Goal: Transaction & Acquisition: Purchase product/service

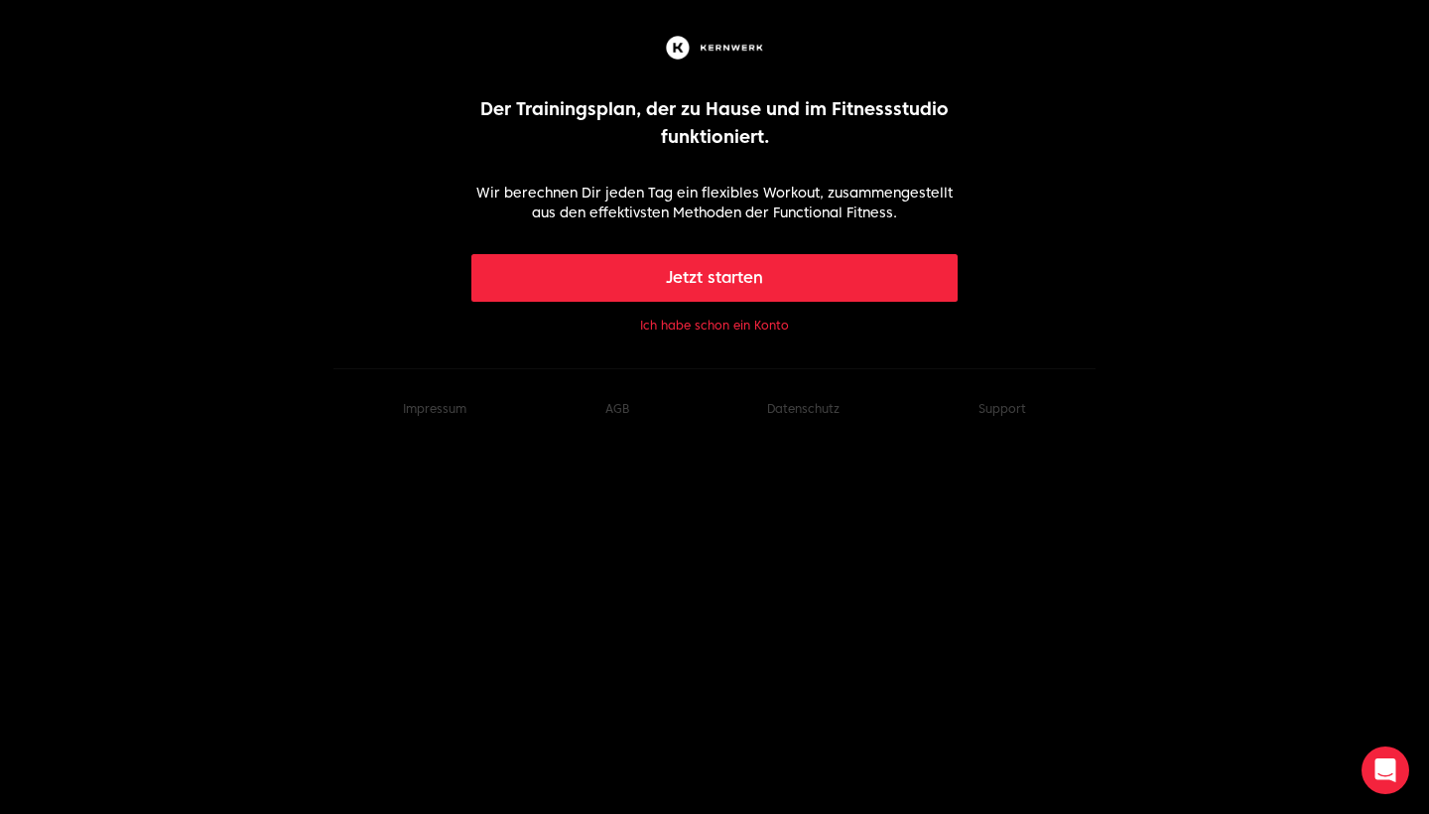
click at [744, 294] on button "Jetzt starten" at bounding box center [714, 278] width 487 height 48
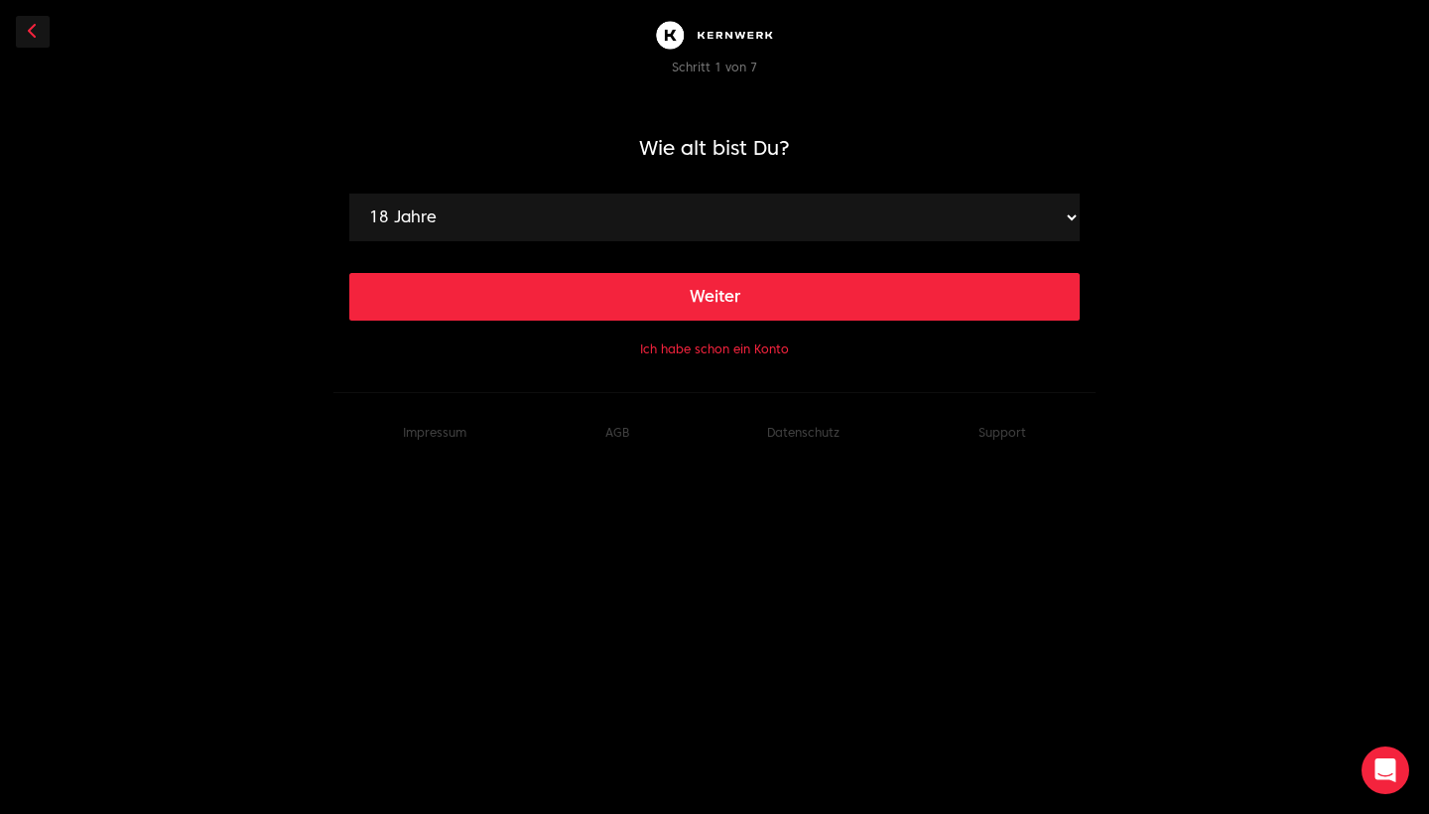
select select "22"
click at [698, 307] on button "Weiter" at bounding box center [714, 297] width 731 height 48
select select "172"
click at [624, 307] on button "Weiter" at bounding box center [714, 297] width 731 height 48
select select "59"
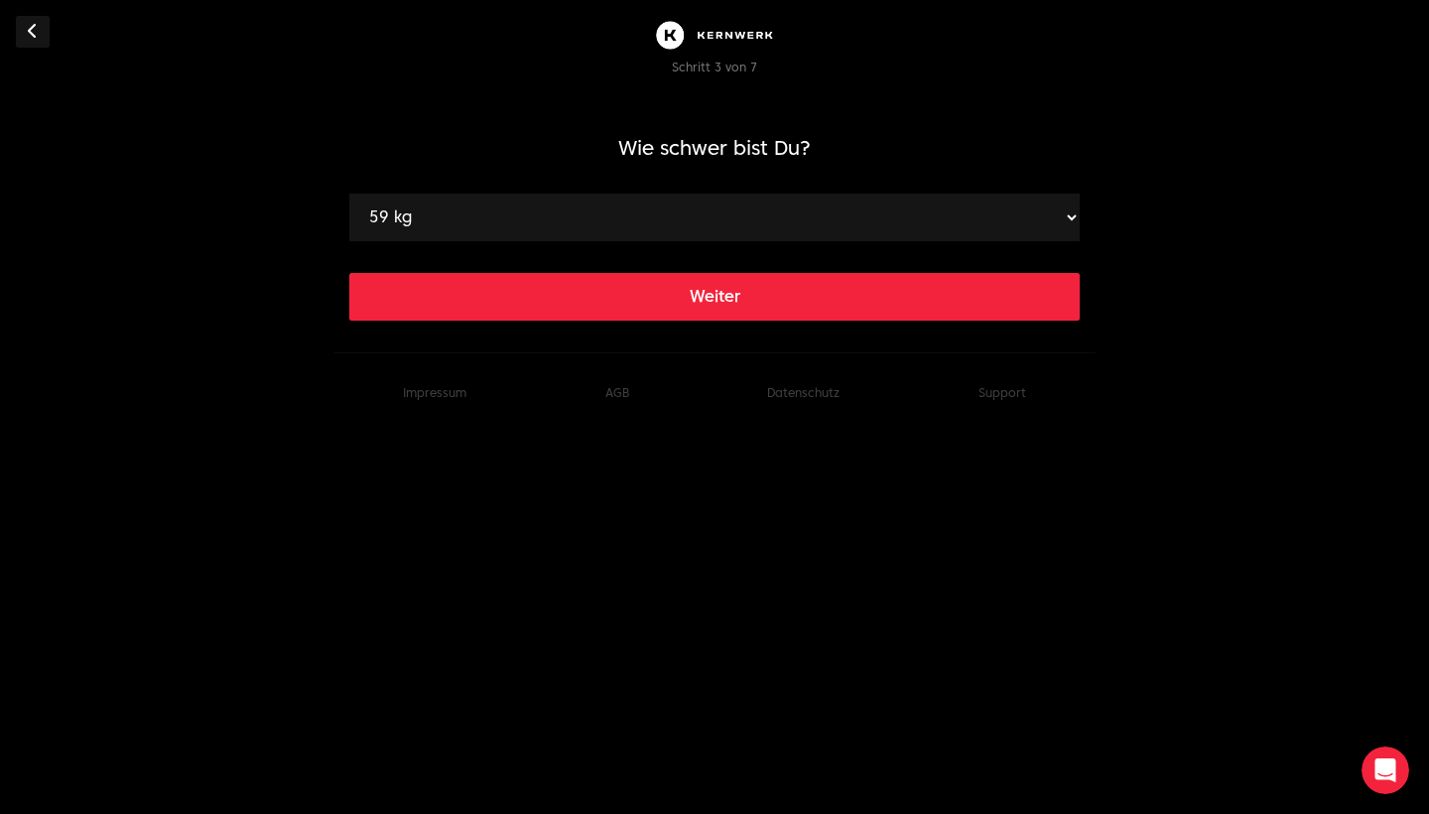
click at [656, 298] on button "Weiter" at bounding box center [714, 297] width 731 height 48
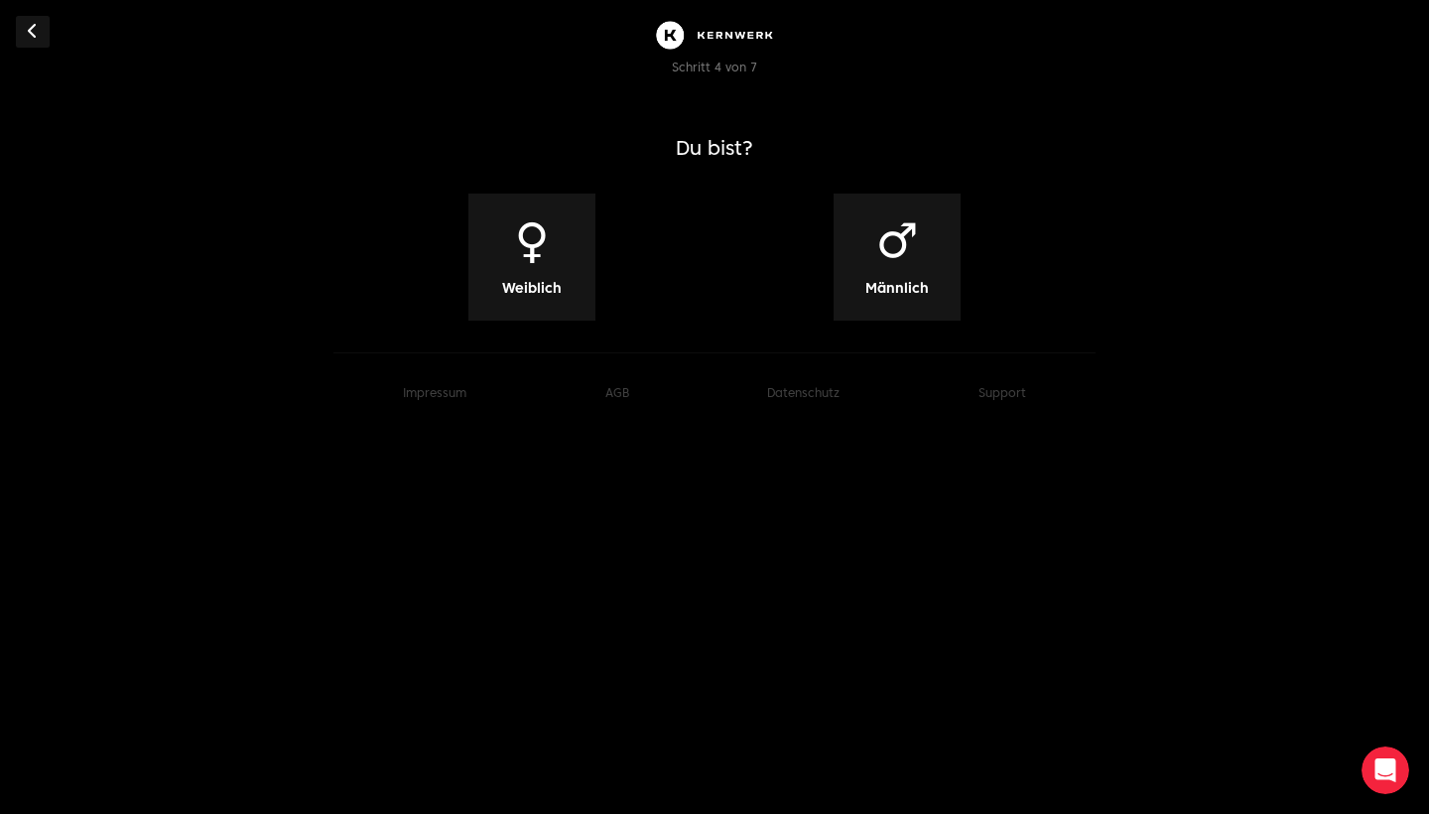
click at [578, 264] on div "♀ Weiblich" at bounding box center [531, 257] width 127 height 127
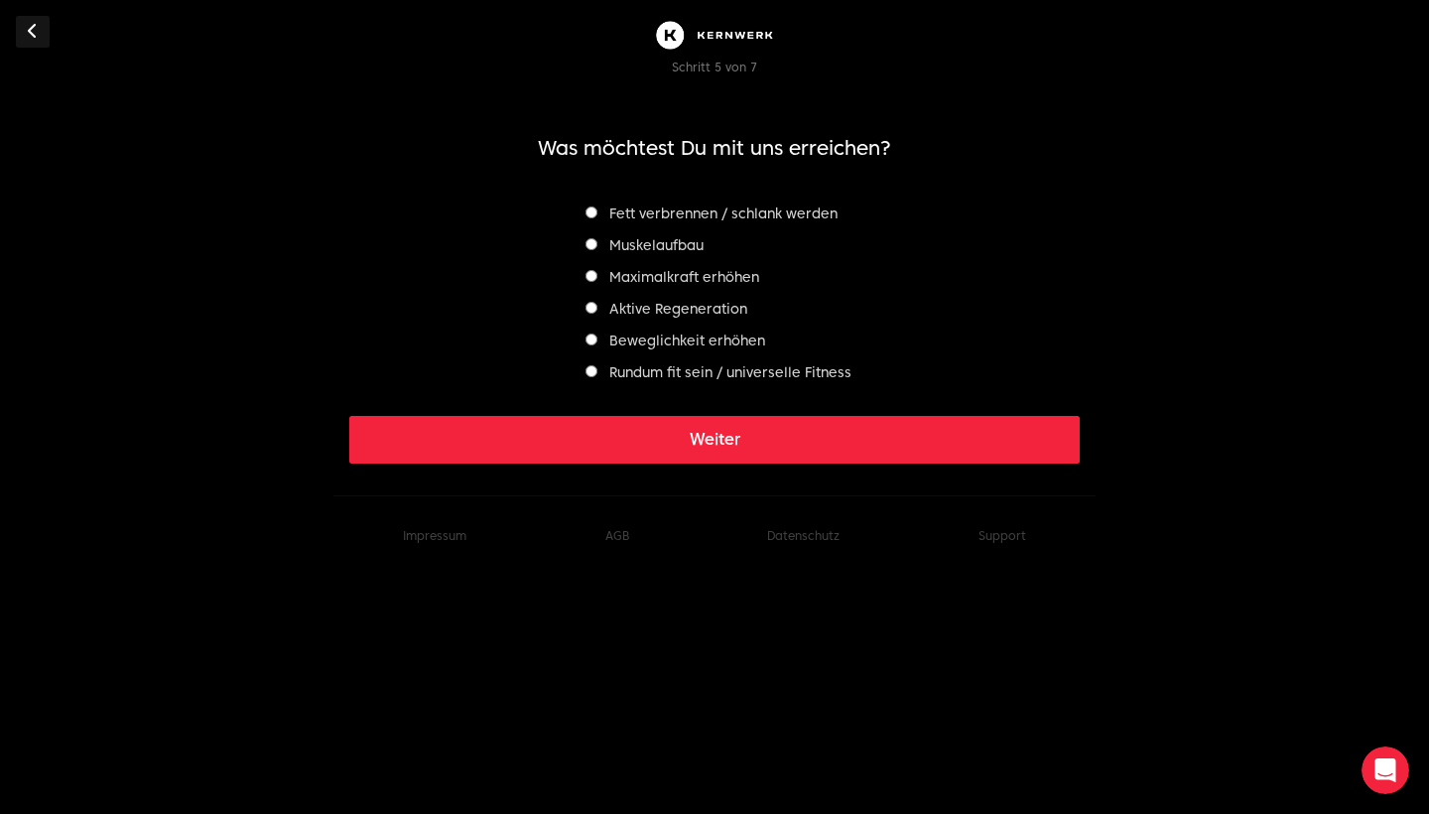
click at [657, 209] on label "Fett verbrennen / schlank werden" at bounding box center [712, 213] width 252 height 16
click at [645, 243] on label "Muskelaufbau" at bounding box center [645, 245] width 118 height 16
click at [632, 337] on label "Beweglichkeit erhöhen" at bounding box center [676, 341] width 180 height 16
click at [654, 251] on label "Muskelaufbau" at bounding box center [645, 245] width 118 height 16
click at [648, 335] on label "Beweglichkeit erhöhen" at bounding box center [676, 341] width 180 height 16
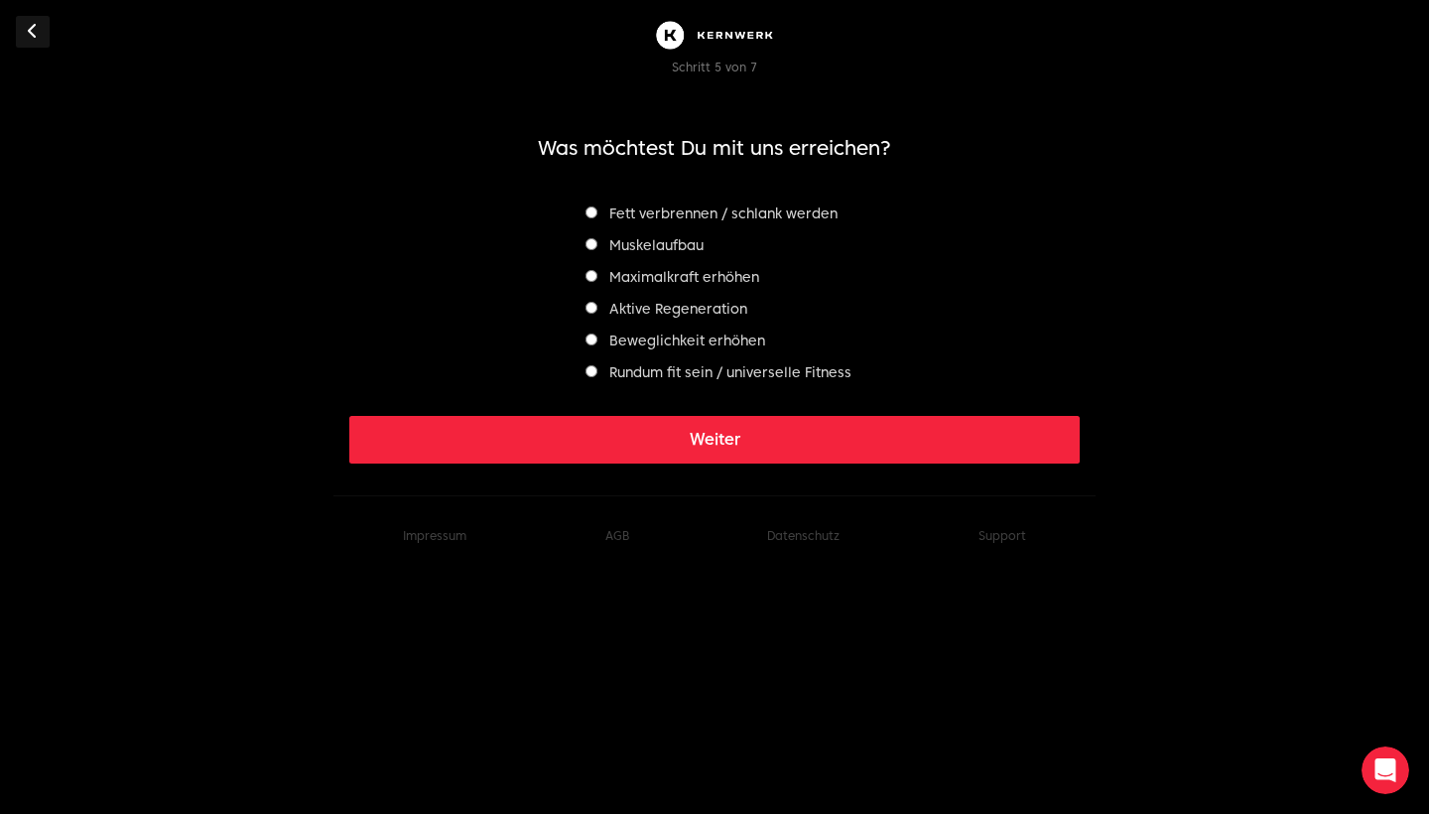
click at [662, 238] on label "Muskelaufbau" at bounding box center [645, 245] width 118 height 16
click at [648, 345] on label "Beweglichkeit erhöhen" at bounding box center [676, 341] width 180 height 16
click at [640, 433] on button "Weiter" at bounding box center [714, 440] width 731 height 48
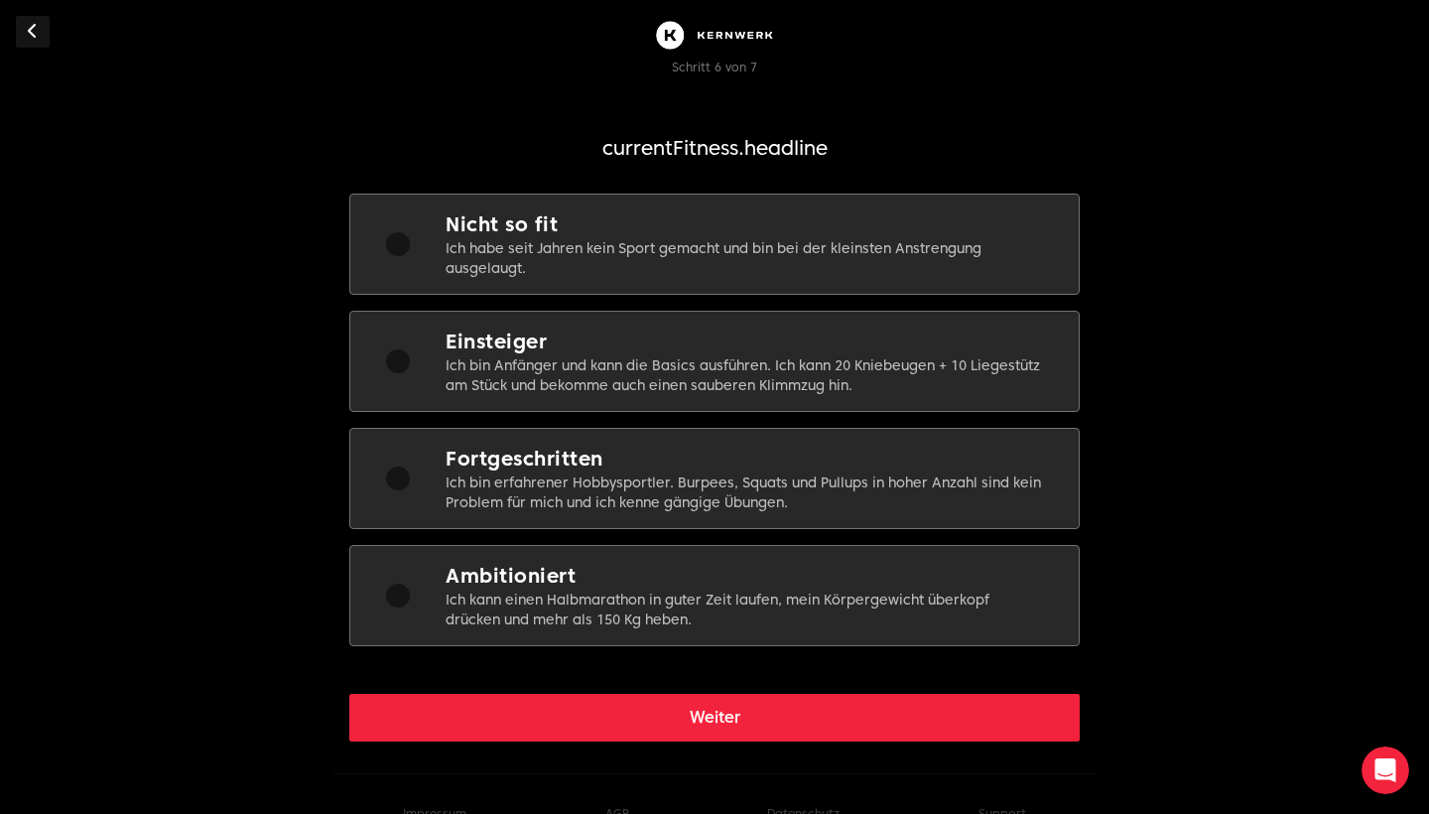
click at [647, 362] on p "Ich bin Anfänger und kann die Basics ausführen. Ich kann 20 Kniebeugen + 10 Lie…" at bounding box center [746, 375] width 601 height 40
click at [622, 709] on button "Weiter" at bounding box center [714, 718] width 731 height 48
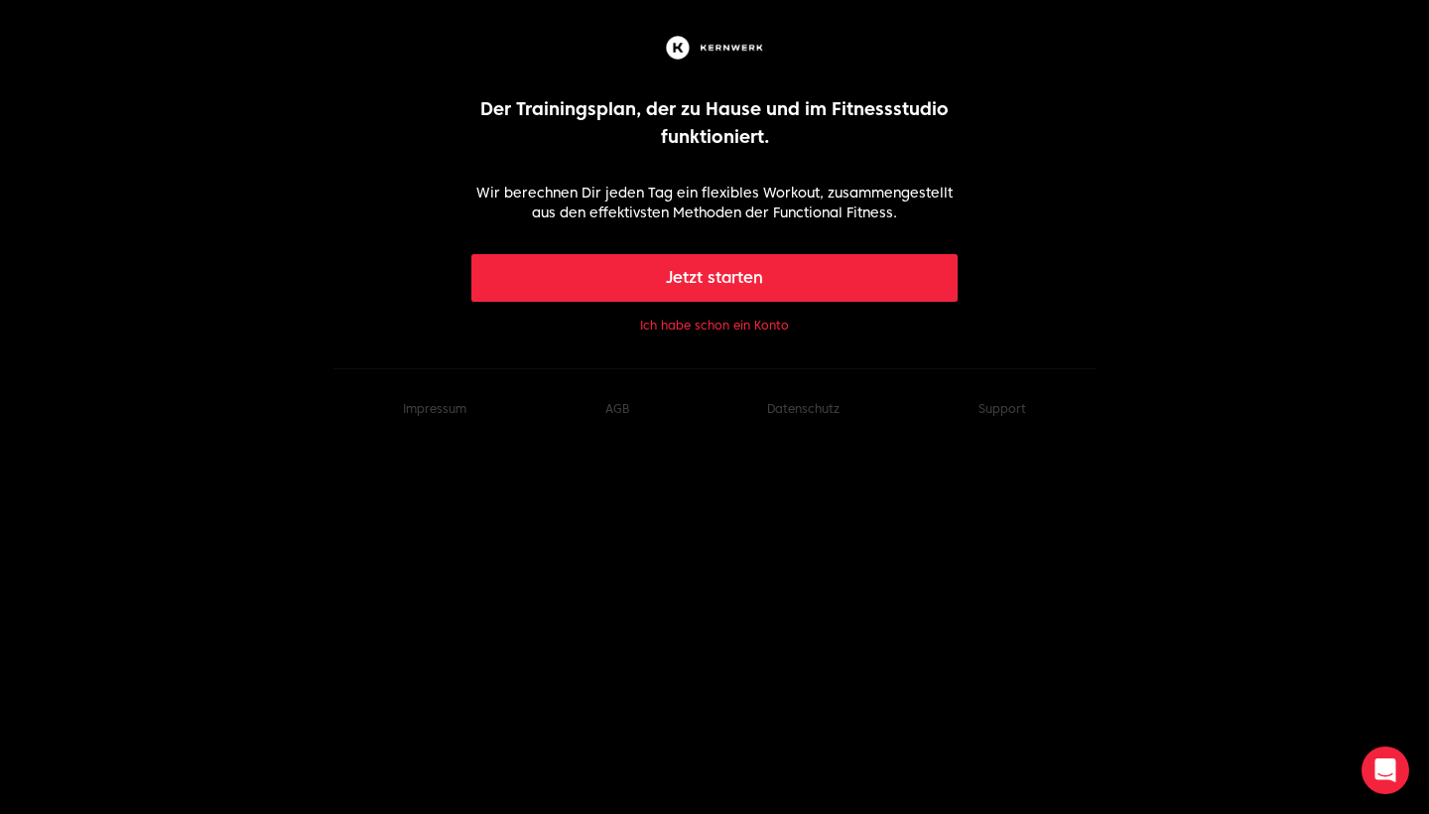
click at [717, 284] on button "Jetzt starten" at bounding box center [714, 278] width 487 height 48
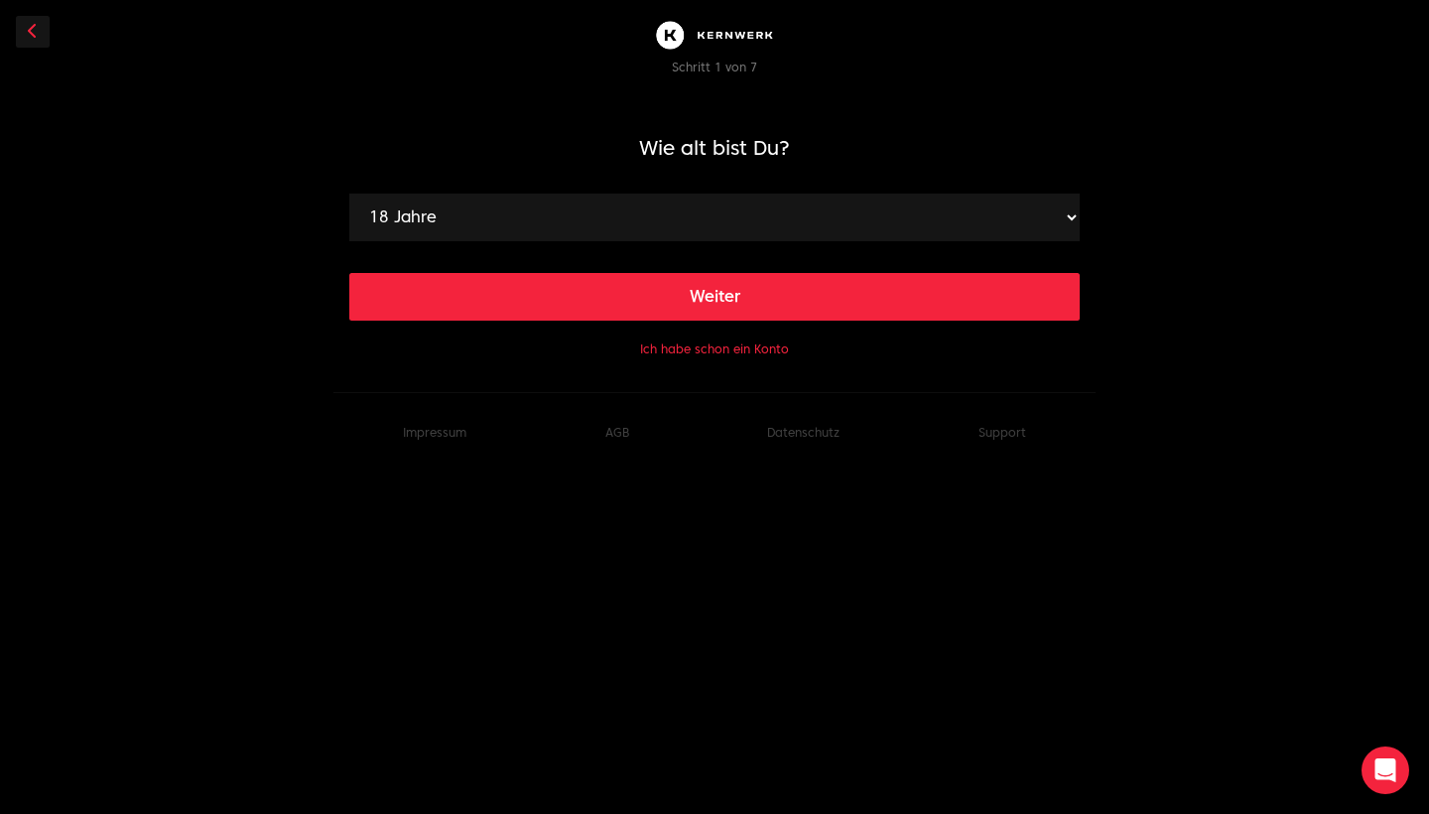
select select "22"
click at [671, 317] on button "Weiter" at bounding box center [714, 297] width 731 height 48
click at [660, 242] on div "Weiter" at bounding box center [714, 280] width 731 height 79
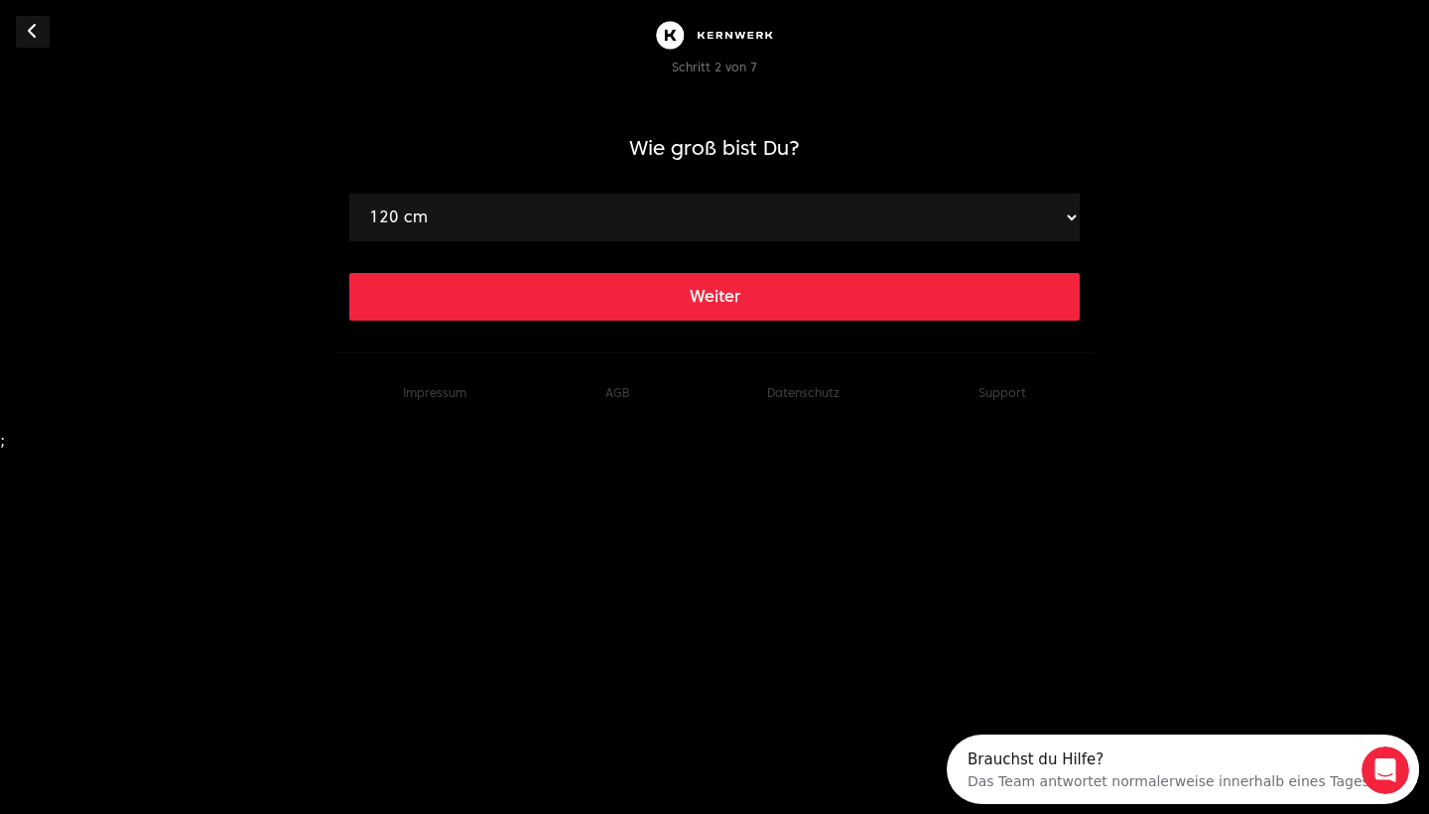
select select "172"
click at [583, 308] on button "Weiter" at bounding box center [714, 297] width 731 height 48
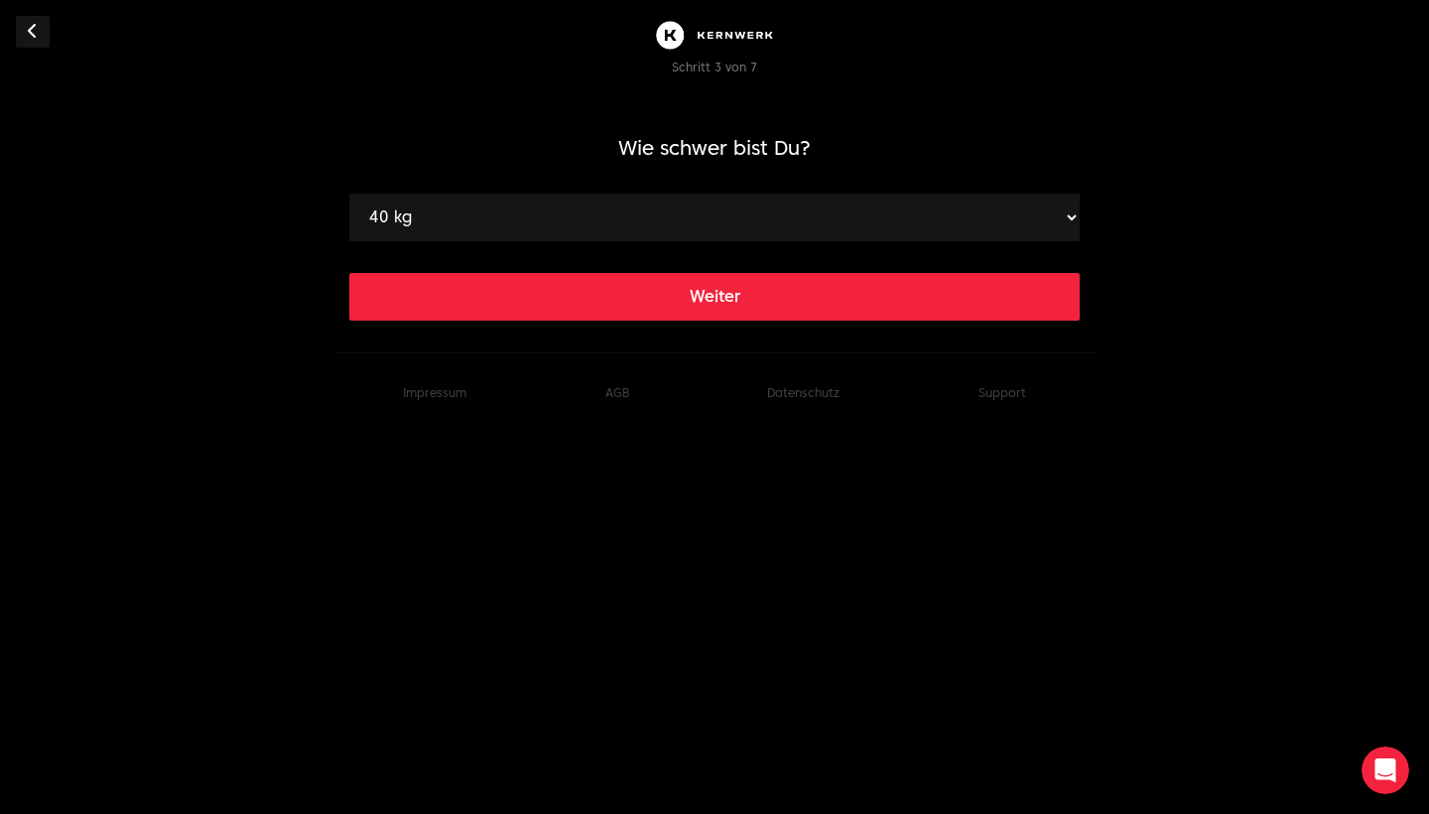
select select "58"
click at [597, 310] on button "Weiter" at bounding box center [714, 297] width 731 height 48
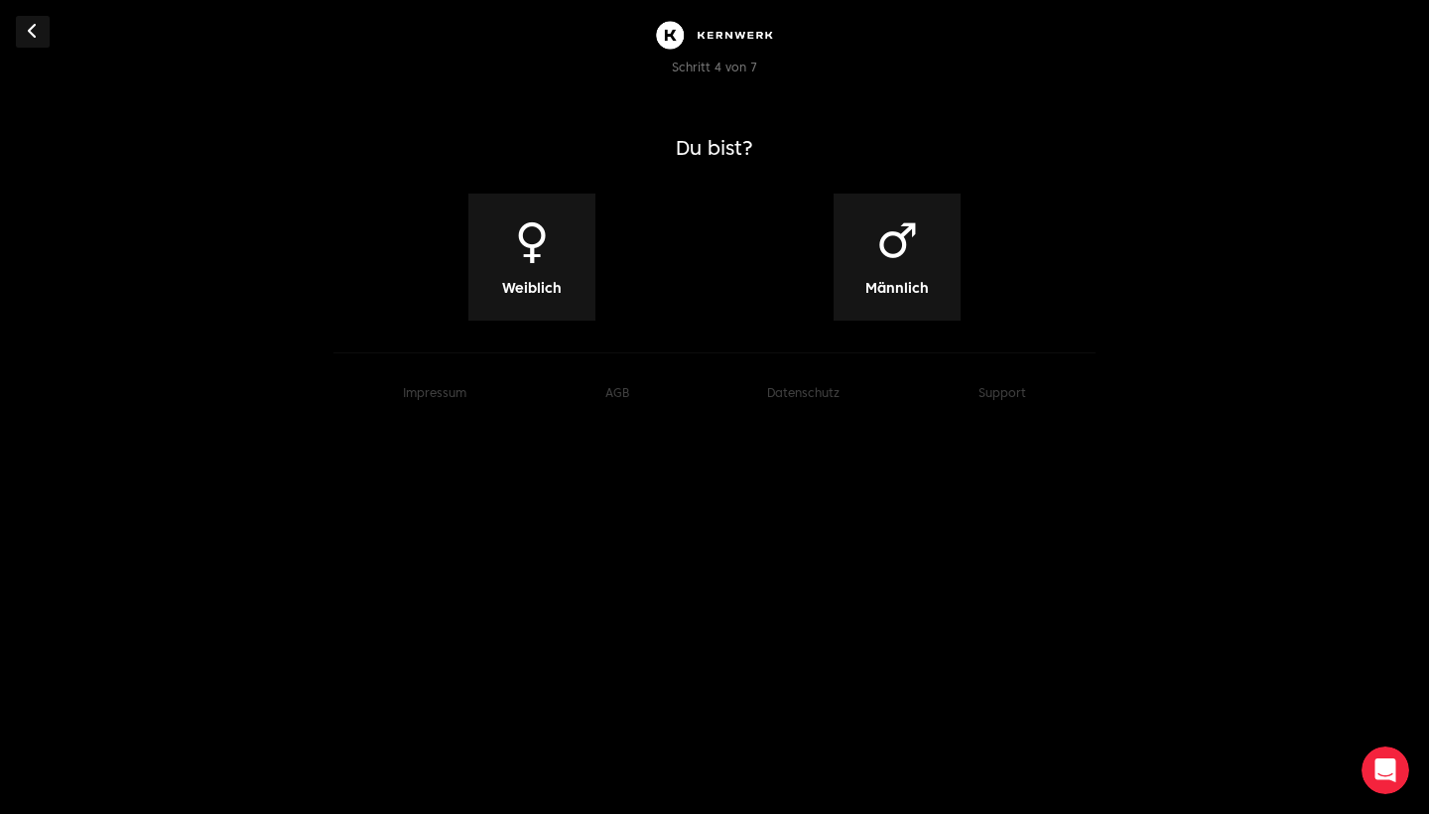
click at [568, 302] on div "♀ Weiblich" at bounding box center [531, 257] width 127 height 127
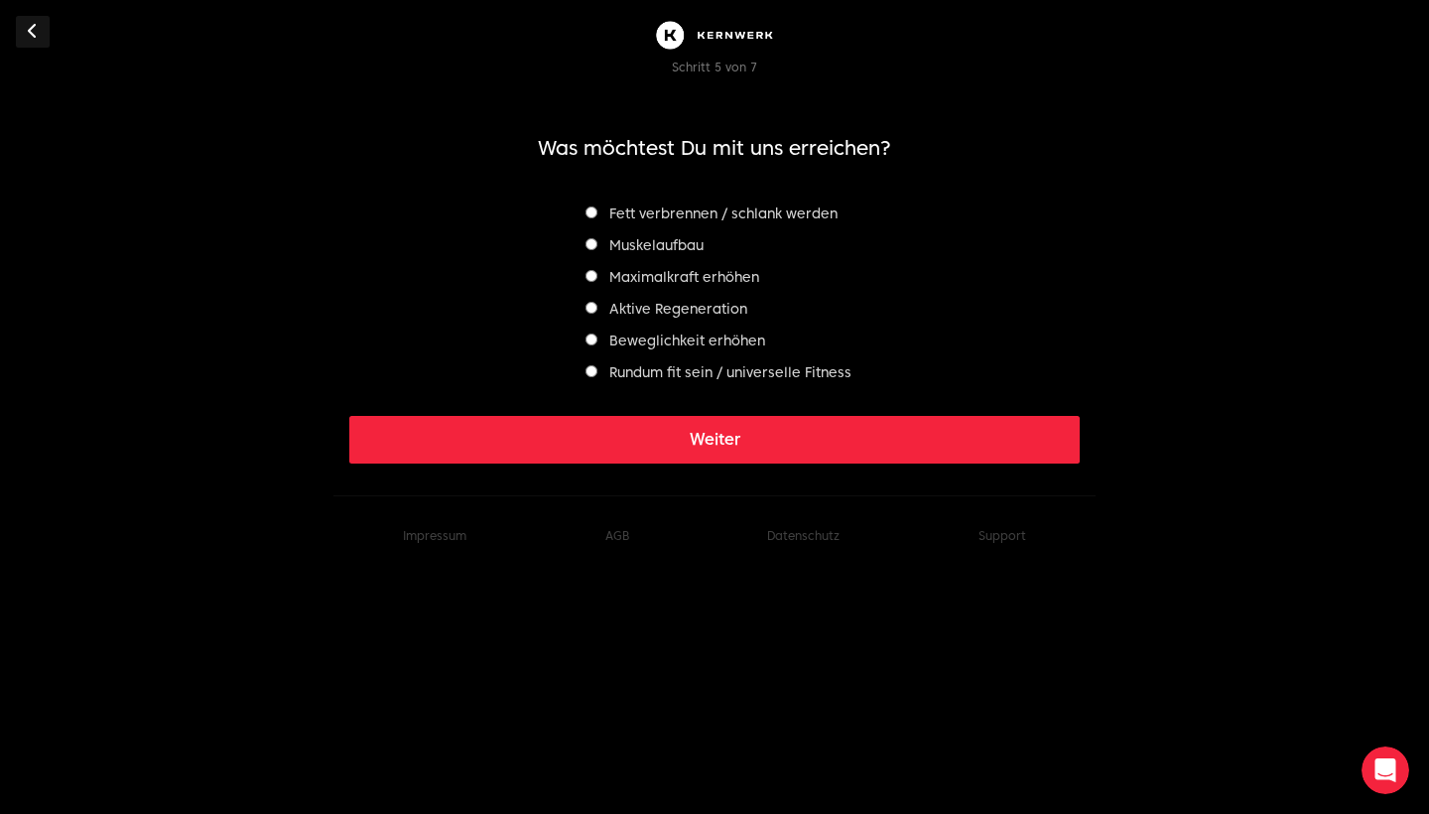
click at [628, 343] on label "Beweglichkeit erhöhen" at bounding box center [676, 341] width 180 height 16
click at [643, 278] on label "Maximalkraft erhöhen" at bounding box center [673, 277] width 174 height 16
click at [649, 246] on label "Muskelaufbau" at bounding box center [645, 245] width 118 height 16
click at [629, 435] on button "Weiter" at bounding box center [714, 440] width 731 height 48
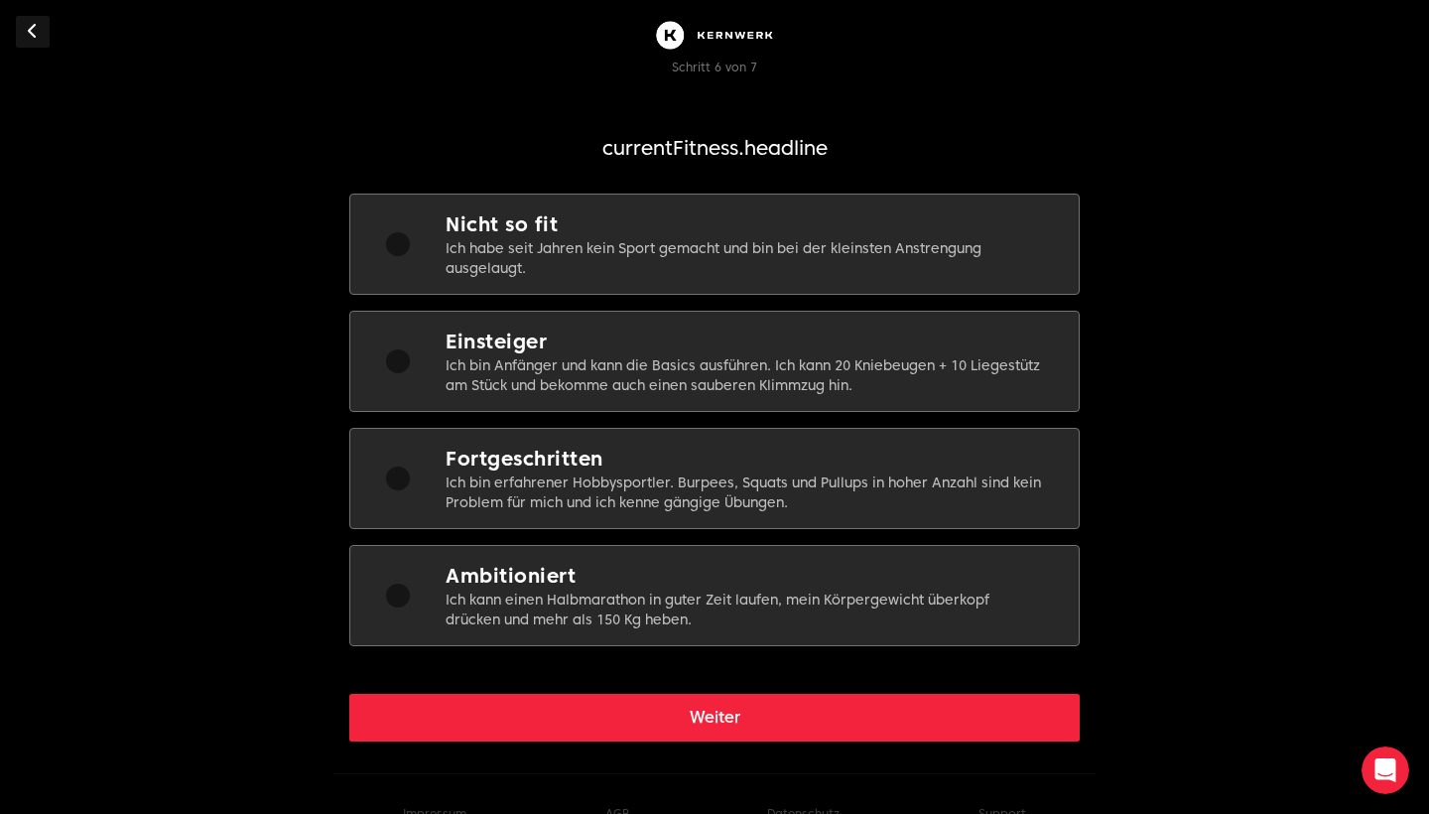
click at [620, 365] on p "Ich bin Anfänger und kann die Basics ausführen. Ich kann 20 Kniebeugen + 10 Lie…" at bounding box center [746, 375] width 601 height 40
click at [523, 708] on button "Weiter" at bounding box center [714, 718] width 731 height 48
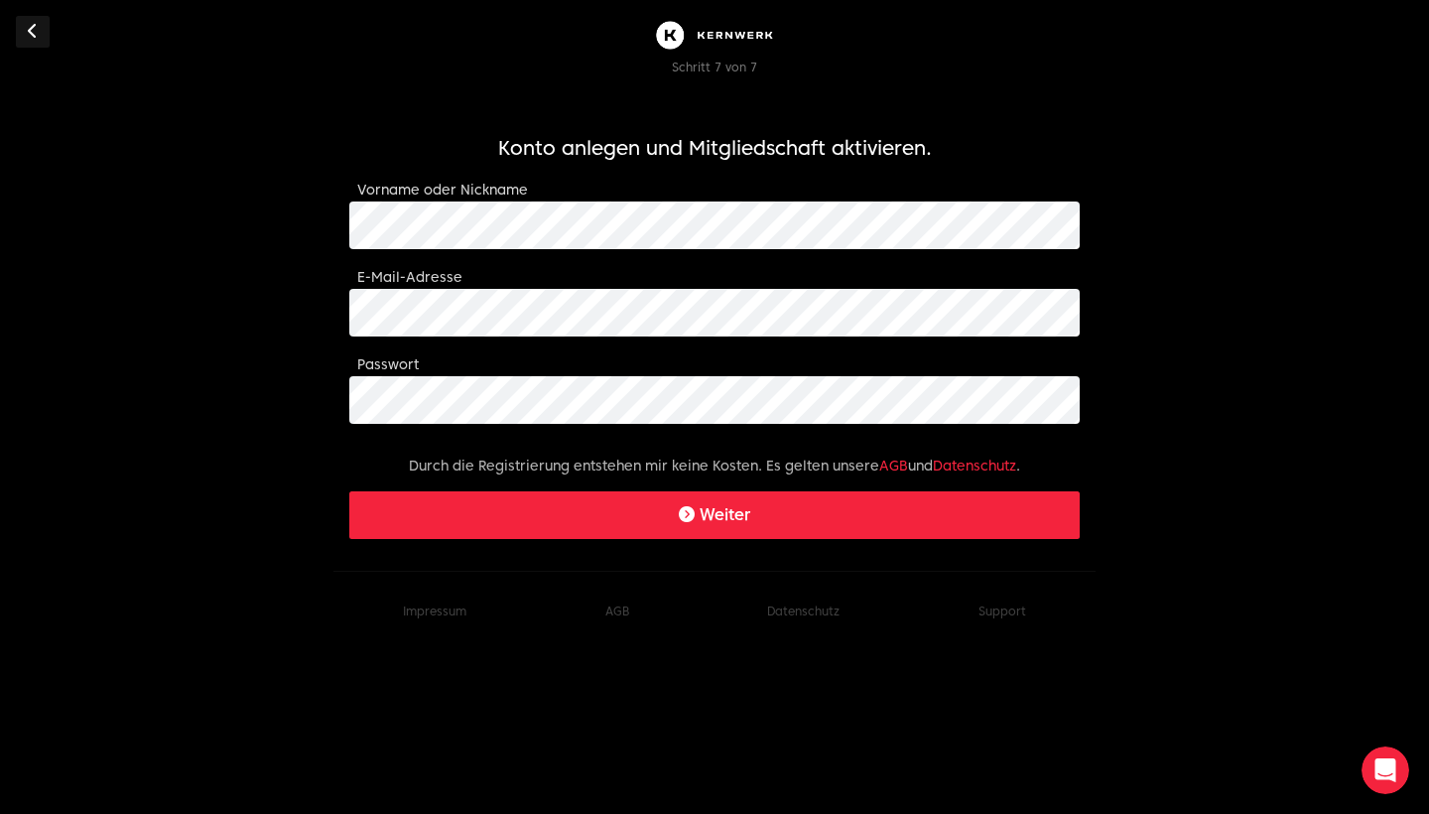
click at [517, 518] on button "Weiter" at bounding box center [714, 515] width 731 height 48
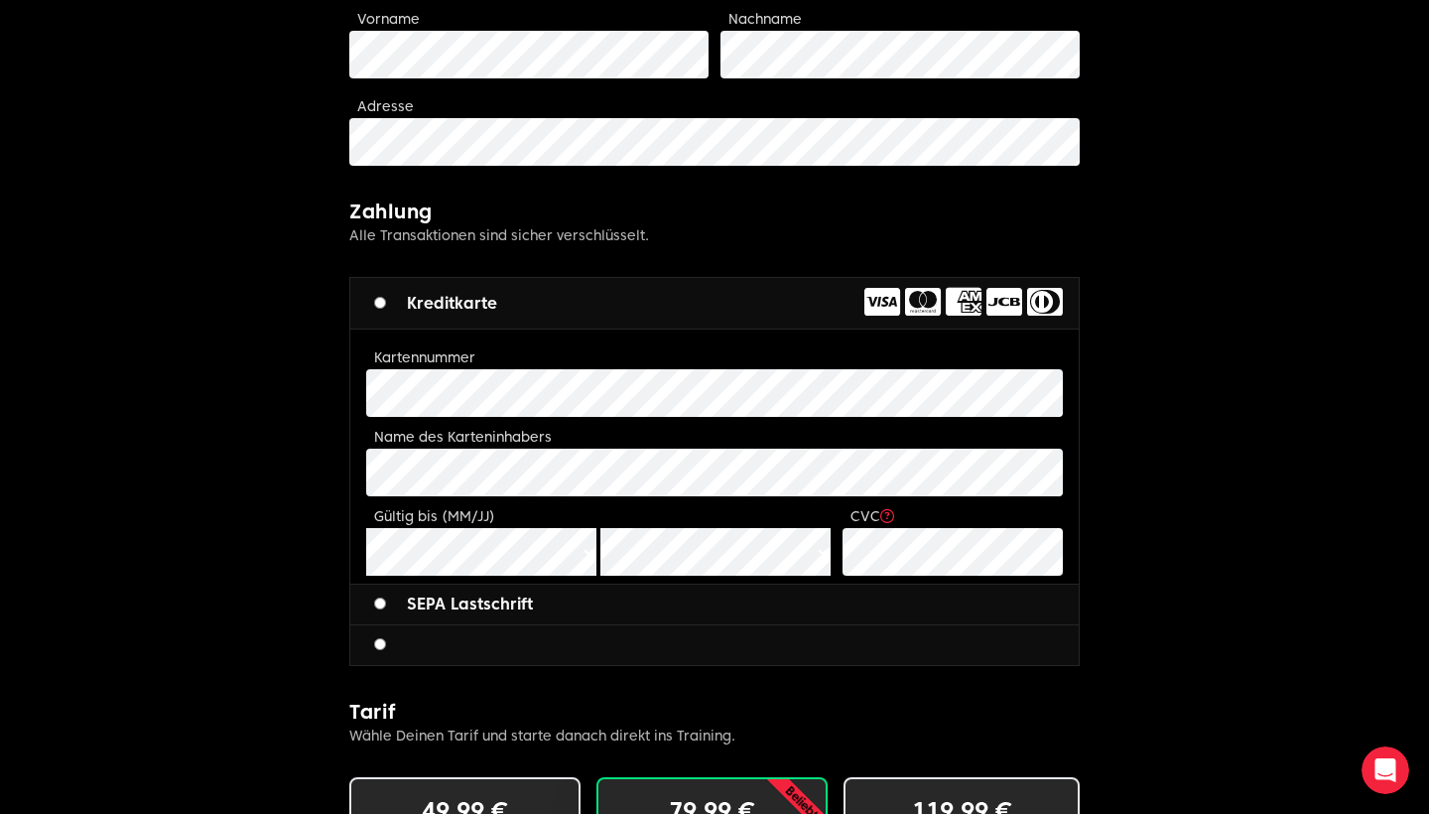
scroll to position [519, 0]
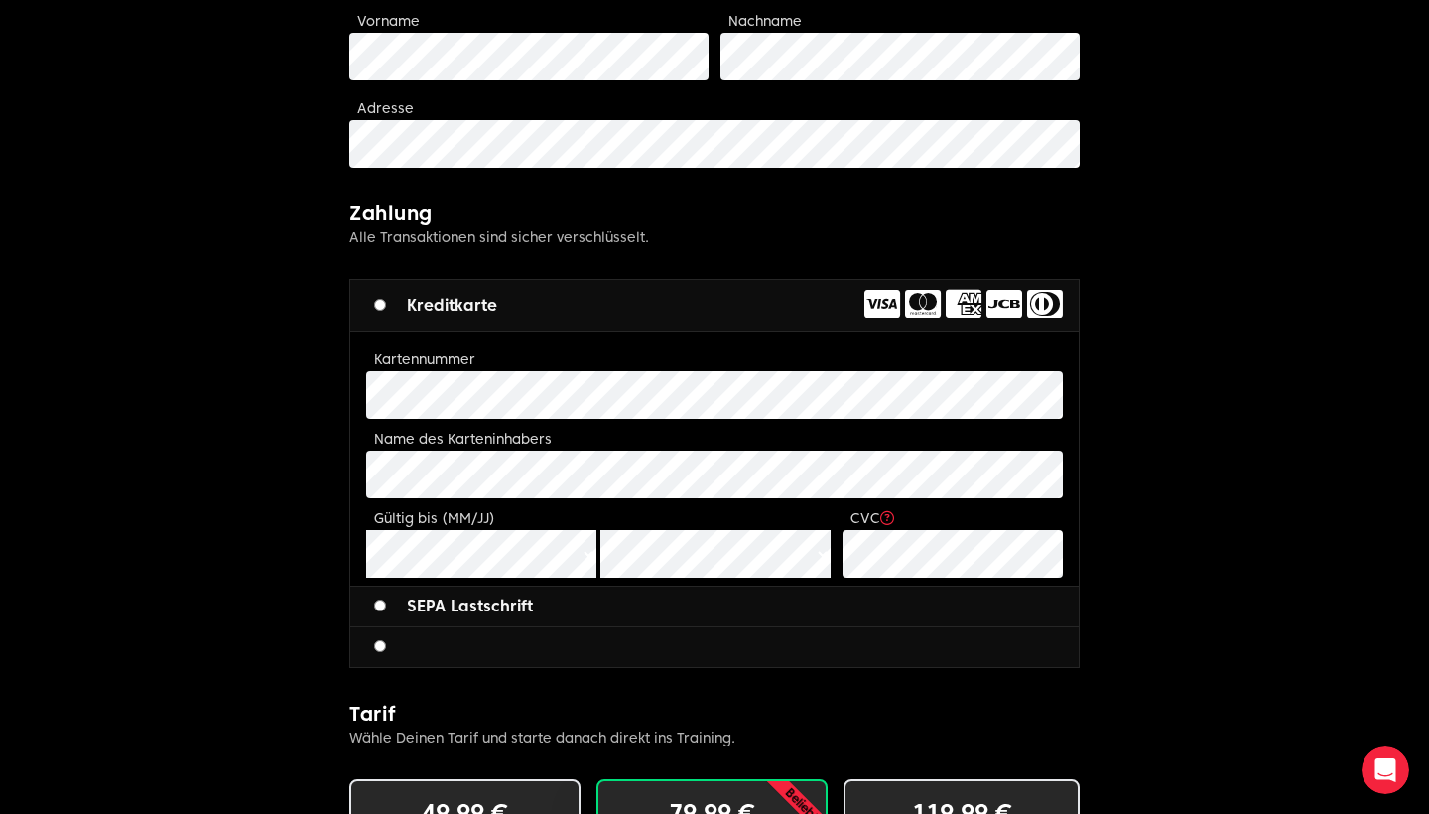
click at [501, 613] on label "SEPA Lastschrift" at bounding box center [453, 607] width 159 height 24
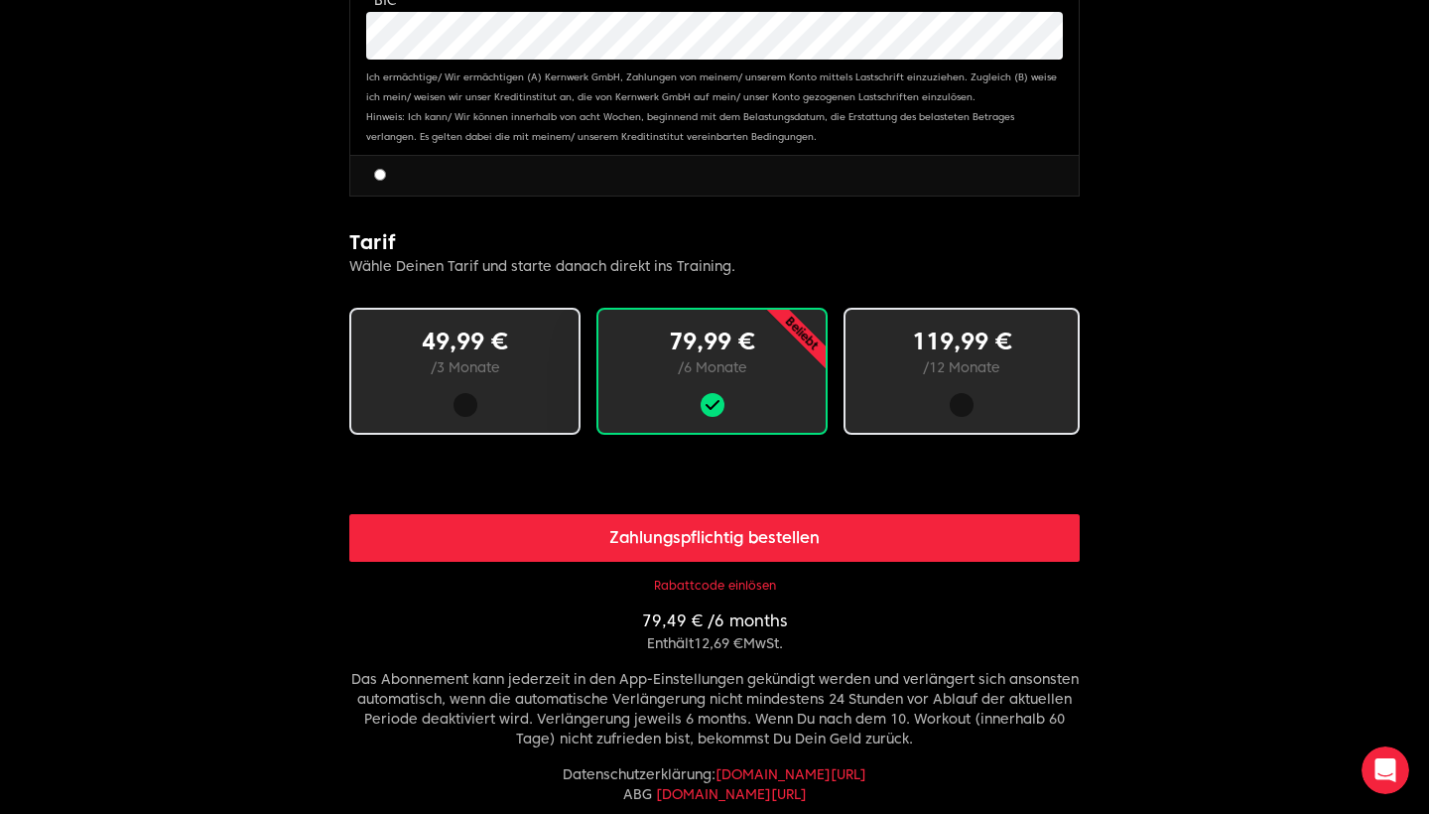
scroll to position [1079, 0]
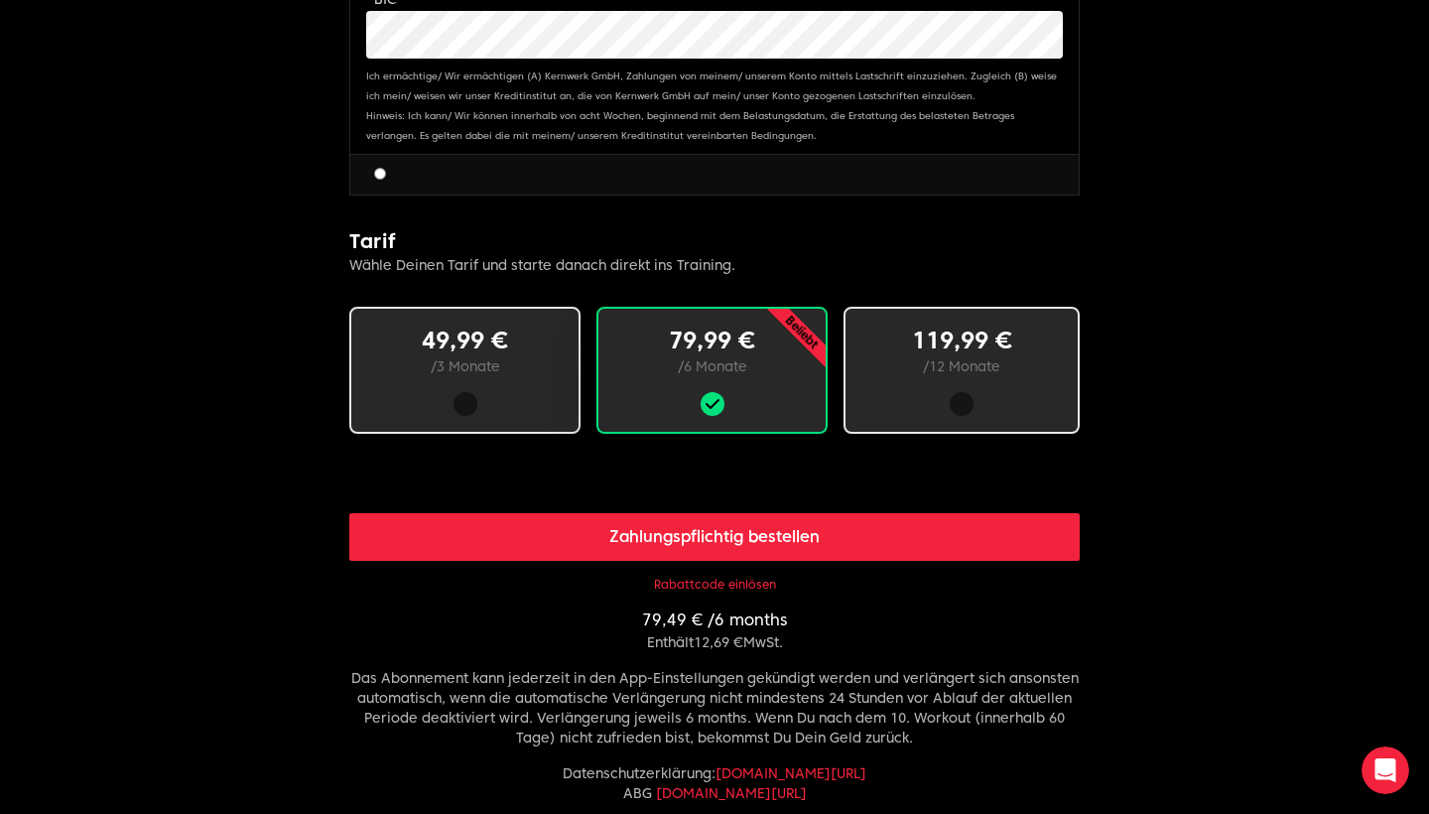
click at [711, 585] on button "Rabattcode einlösen" at bounding box center [715, 585] width 122 height 16
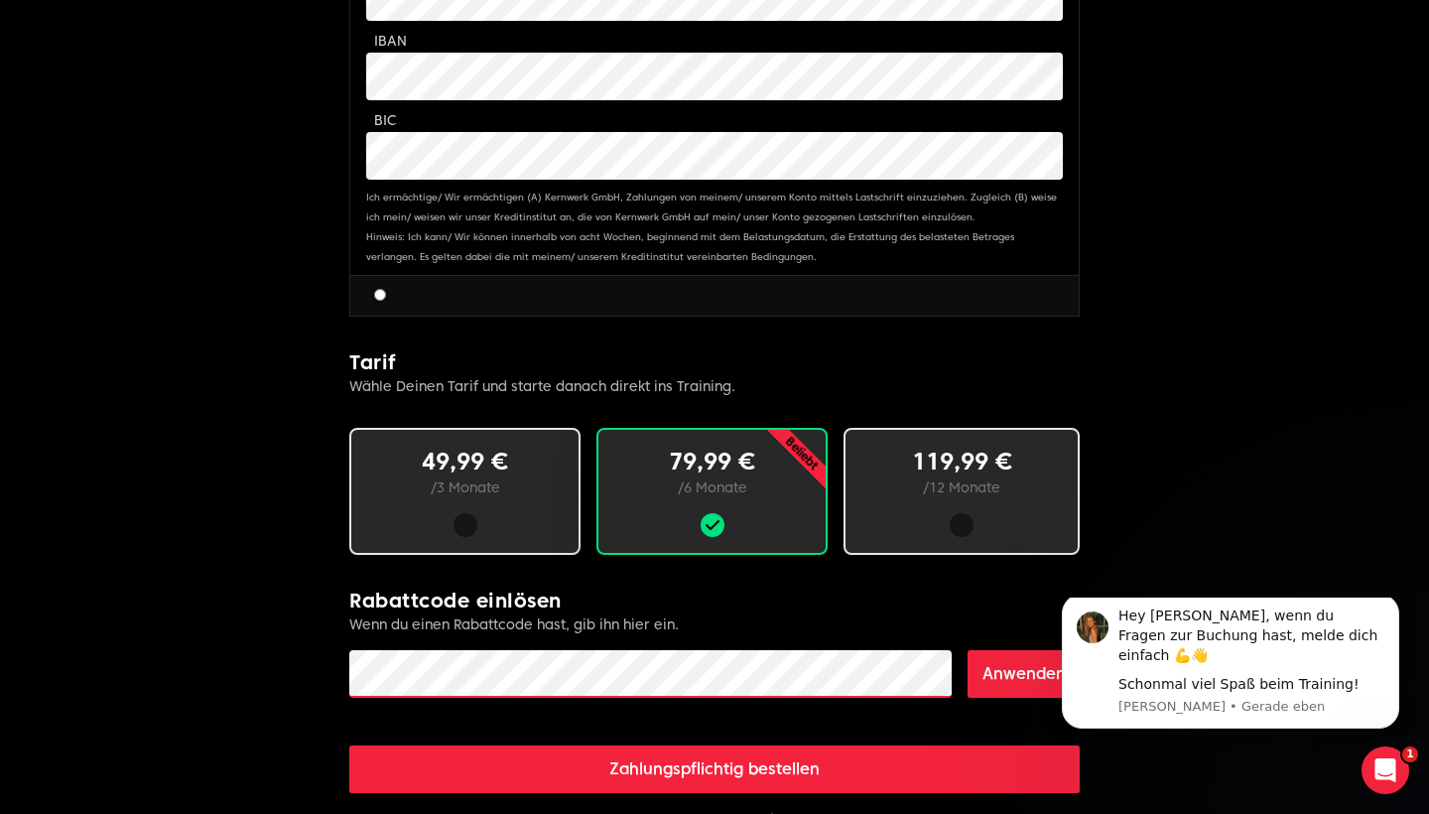
scroll to position [0, 0]
click at [1002, 683] on button "Anwenden" at bounding box center [1024, 674] width 113 height 48
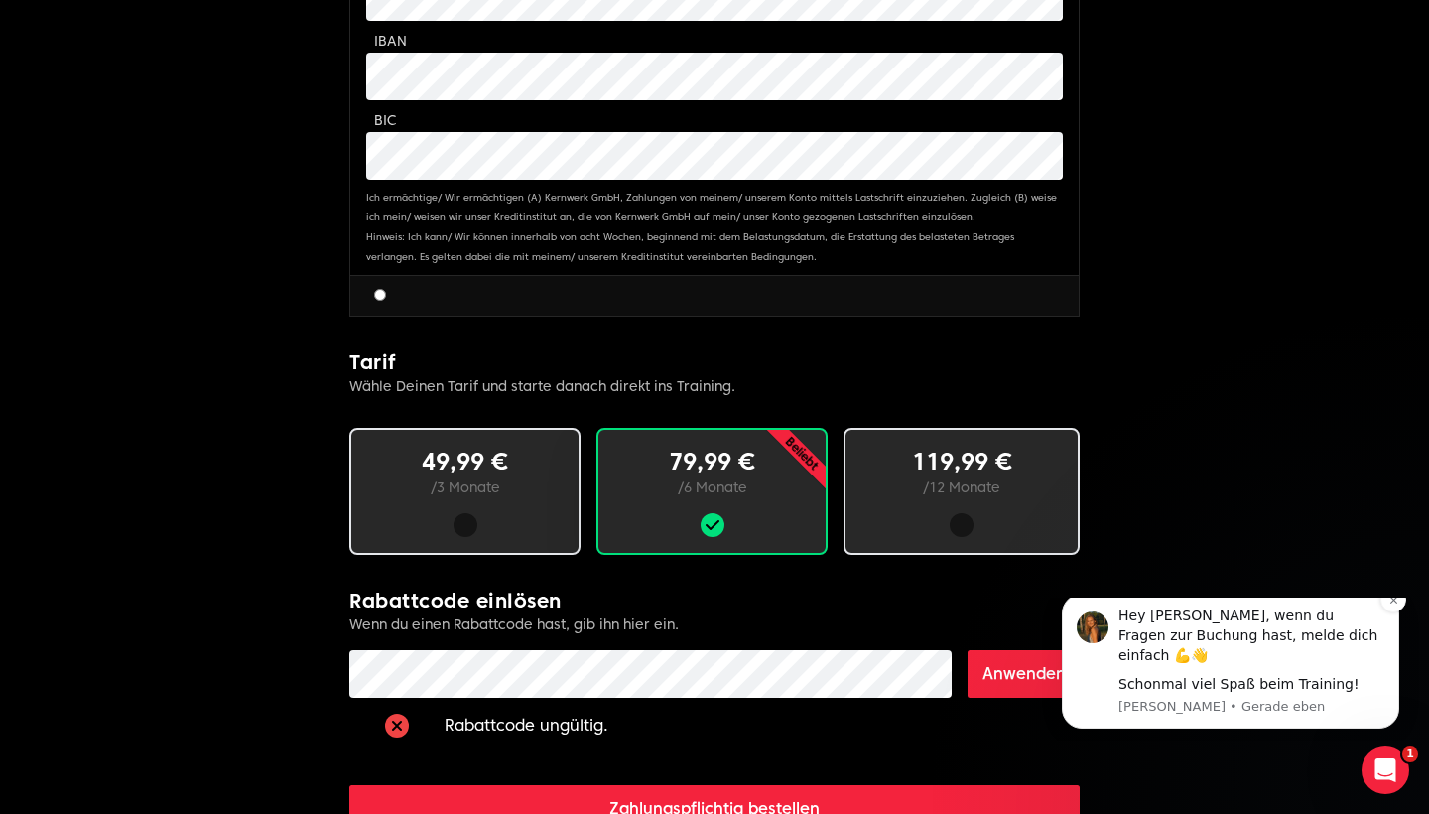
click at [1238, 663] on div "Hey [PERSON_NAME], wenn du Fragen zur Buchung hast, melde dich einfach 💪👋" at bounding box center [1252, 635] width 266 height 59
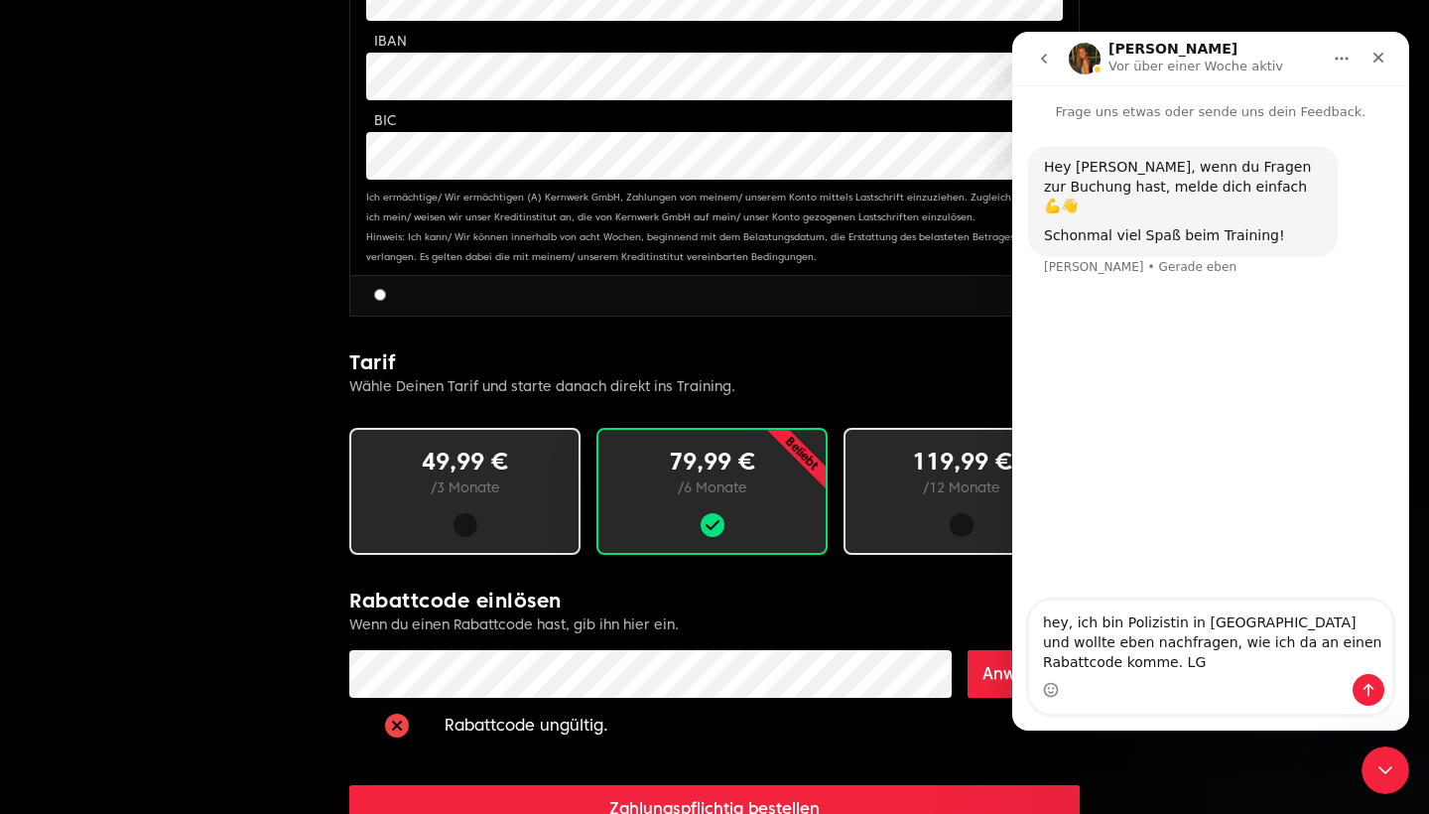
type textarea "hey, ich bin Polizistin in [GEOGRAPHIC_DATA] und wollte eben nachfragen, wie ic…"
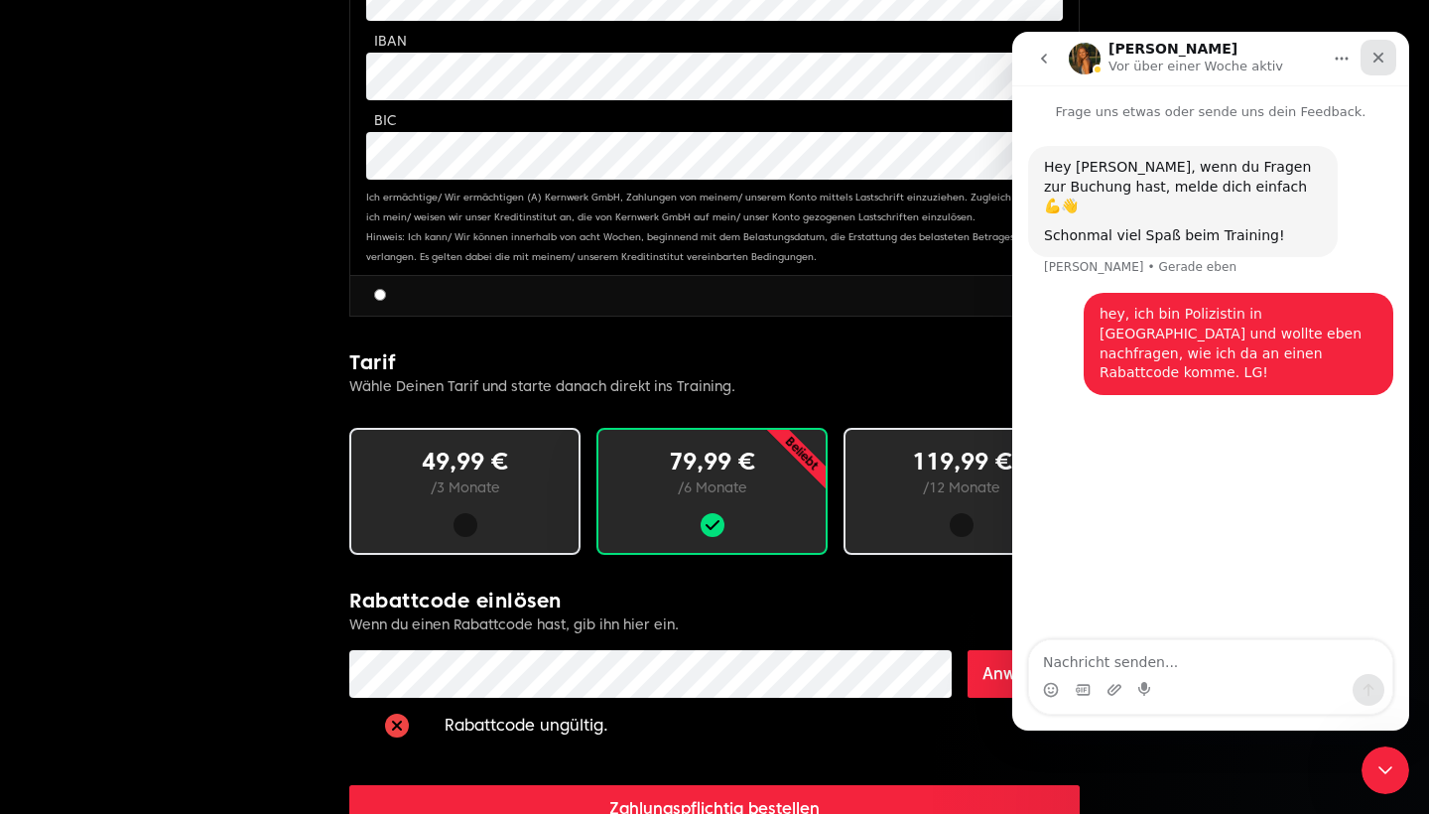
click at [1393, 60] on div "Schließen" at bounding box center [1379, 58] width 36 height 36
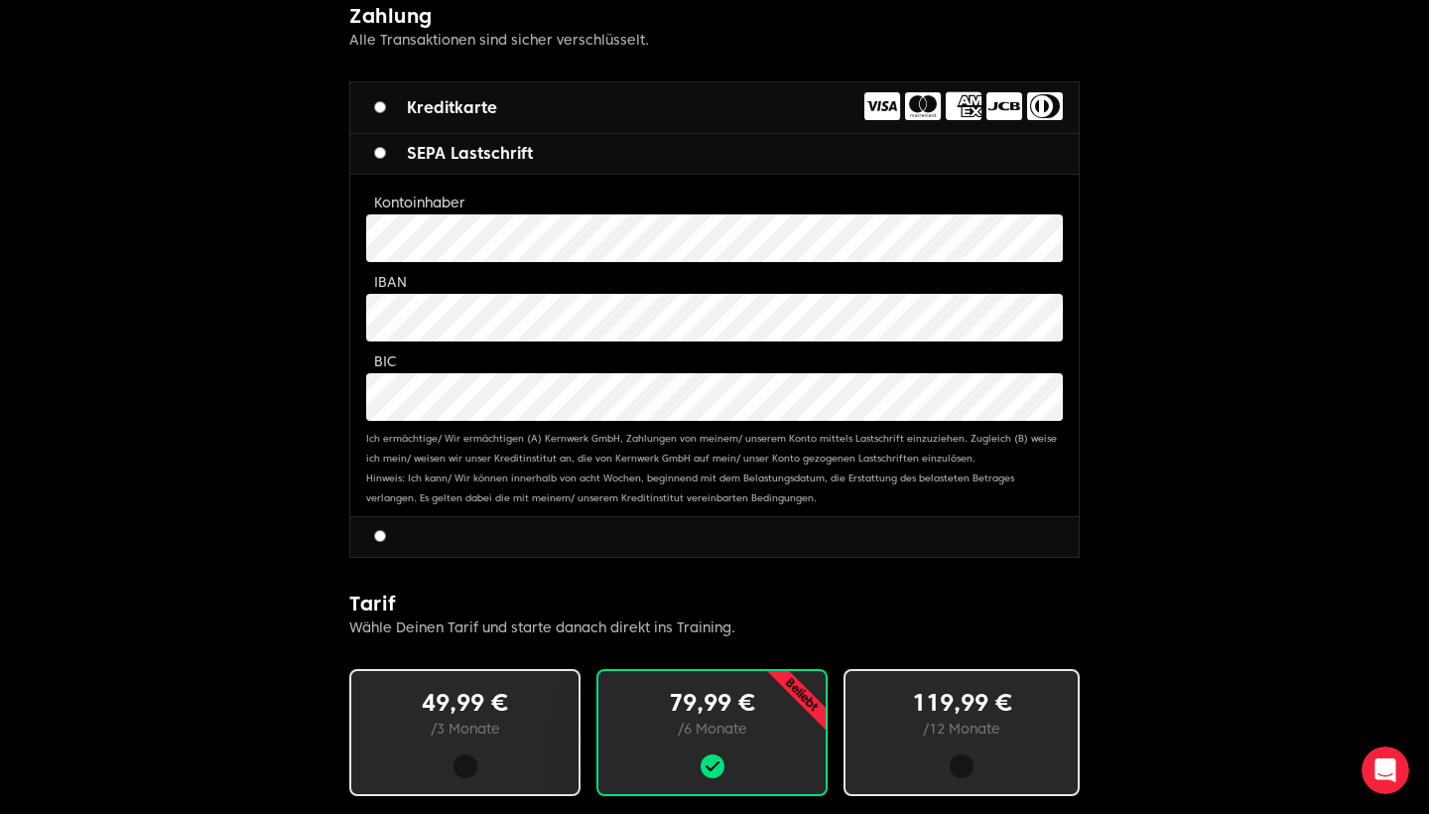
click at [515, 756] on div at bounding box center [465, 766] width 164 height 24
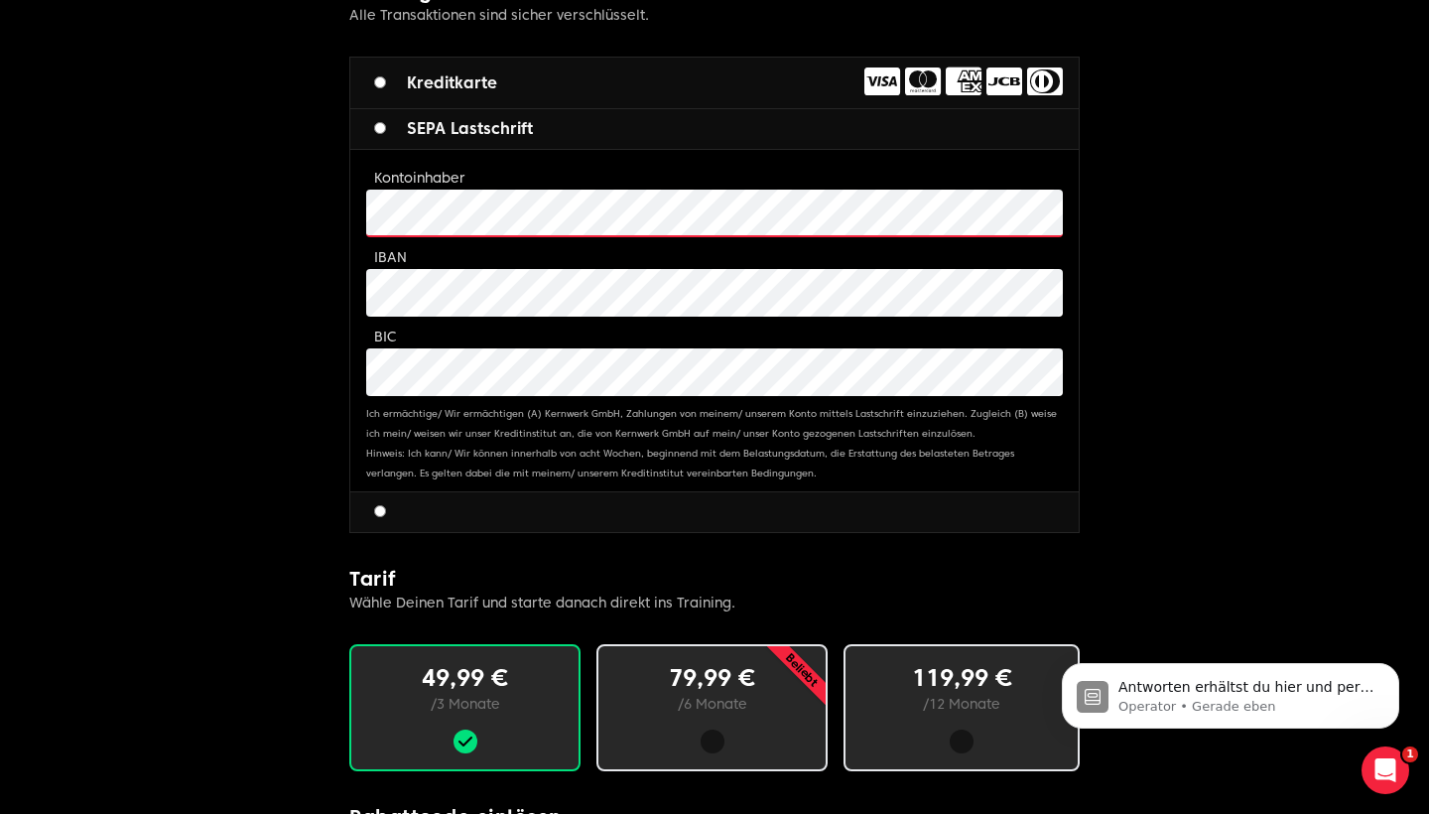
scroll to position [0, 0]
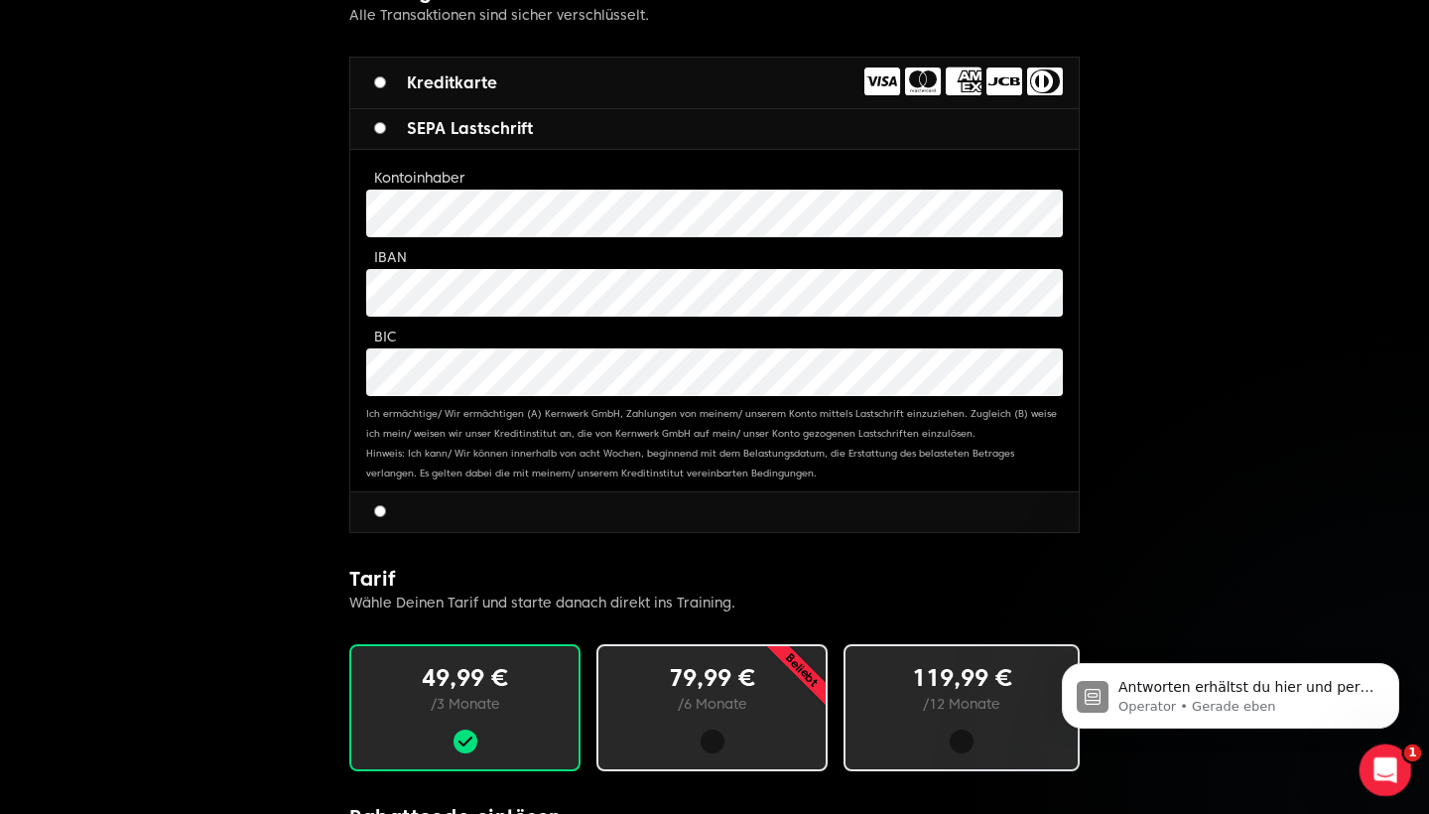
click at [1389, 762] on icon "Intercom-Nachrichtendienst öffnen" at bounding box center [1383, 767] width 33 height 33
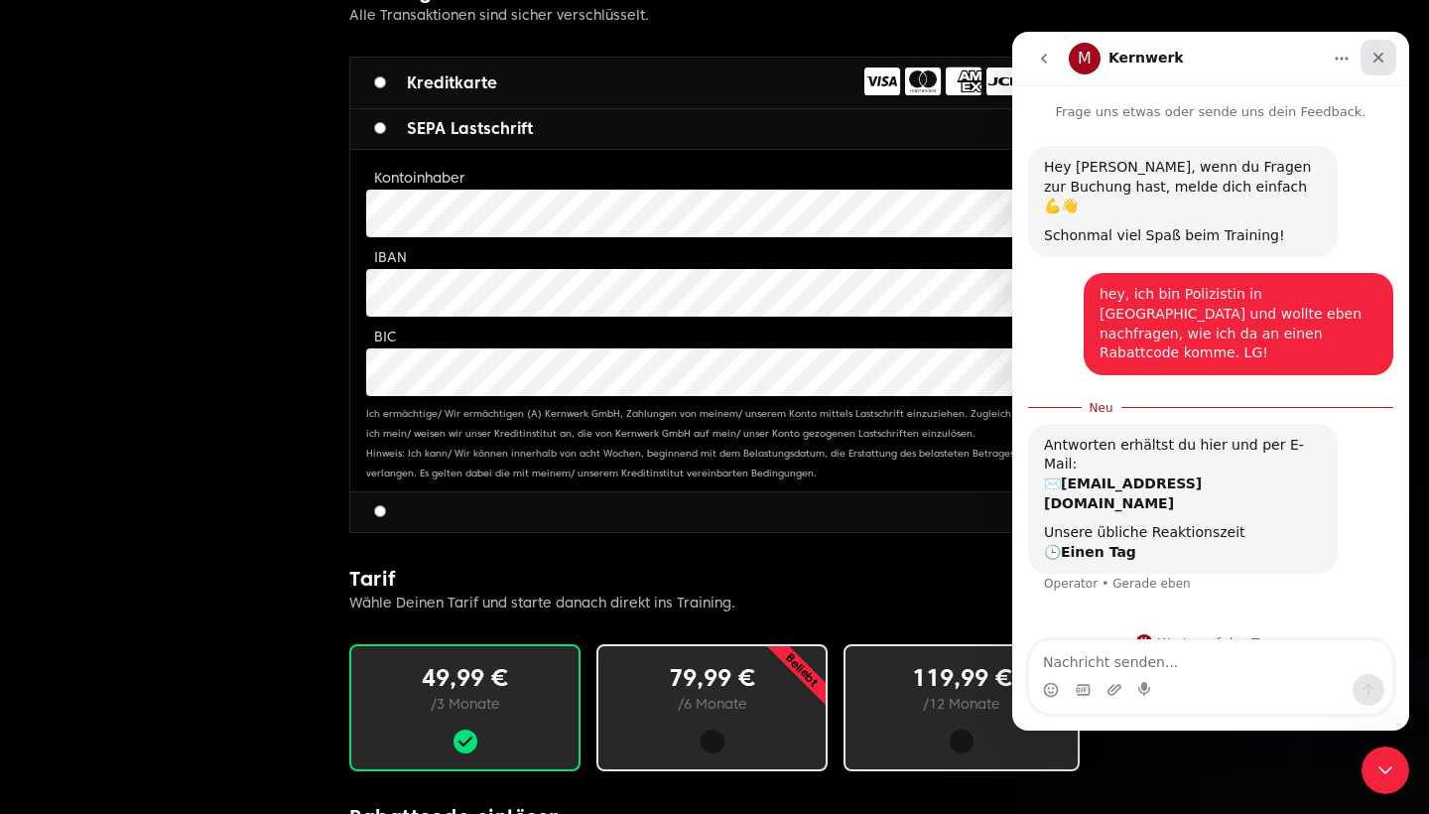
click at [1375, 68] on div "Schließen" at bounding box center [1379, 58] width 36 height 36
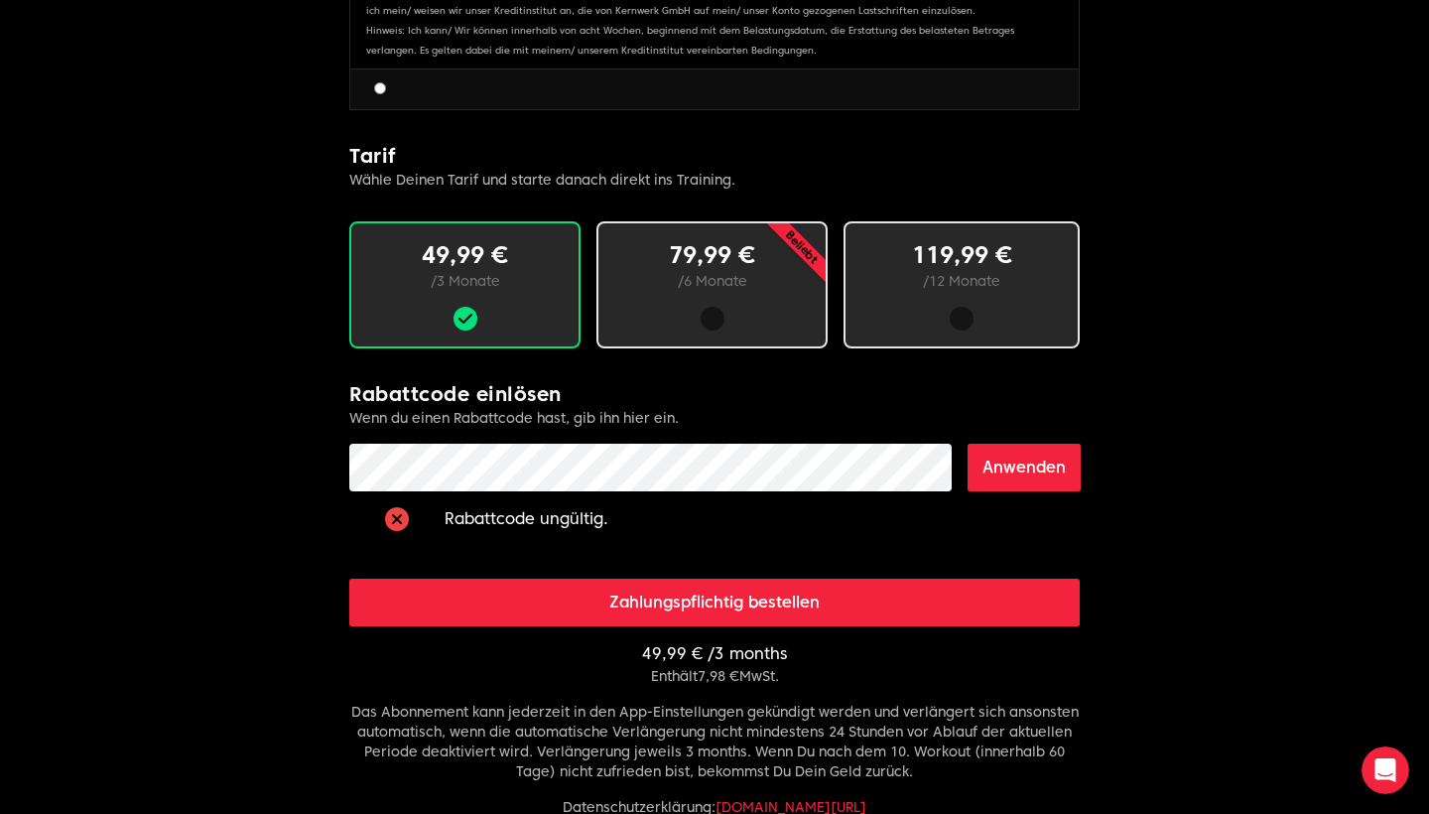
scroll to position [1177, 0]
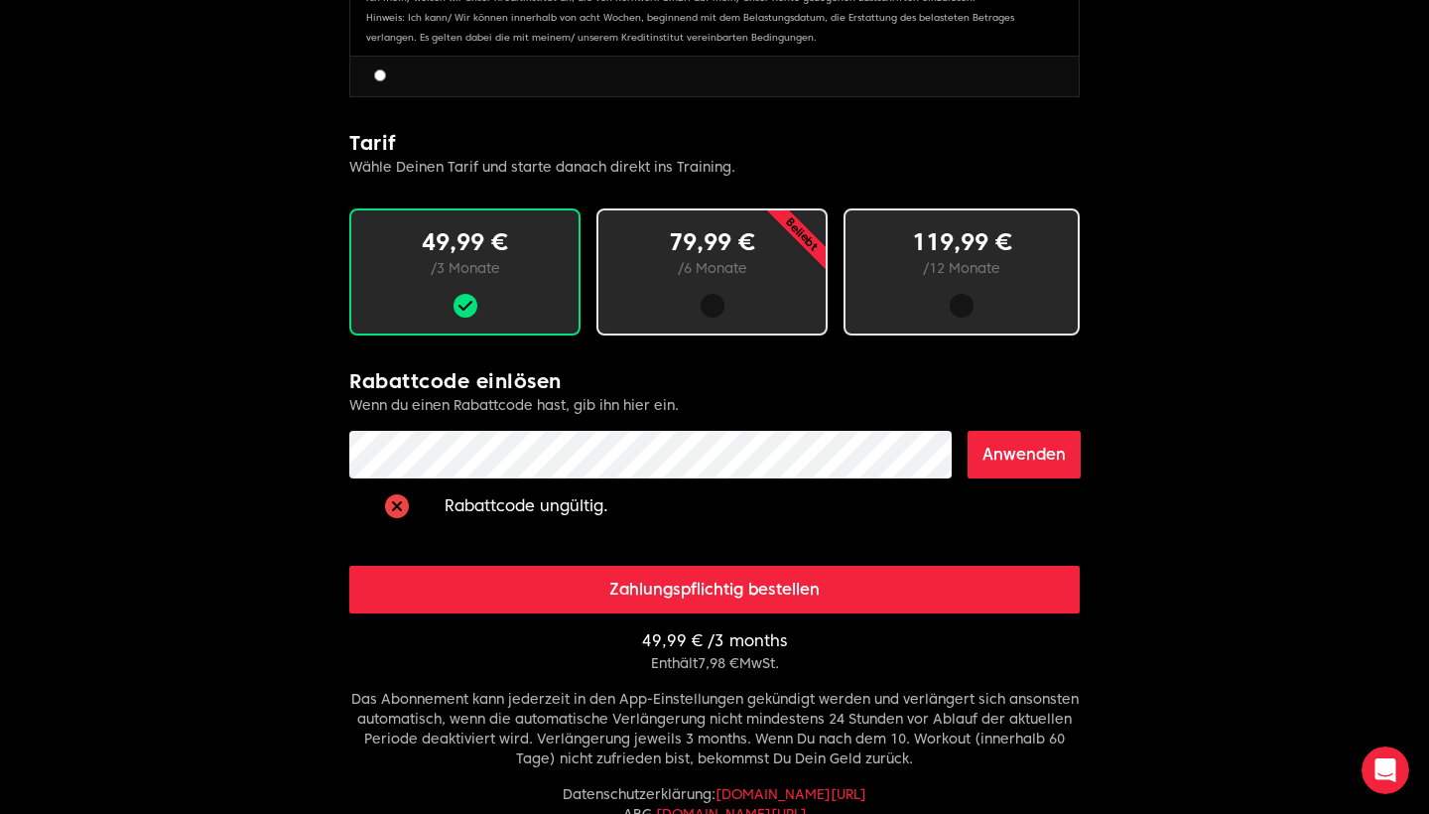
click at [790, 598] on button "Zahlungspflichtig bestellen" at bounding box center [714, 590] width 731 height 48
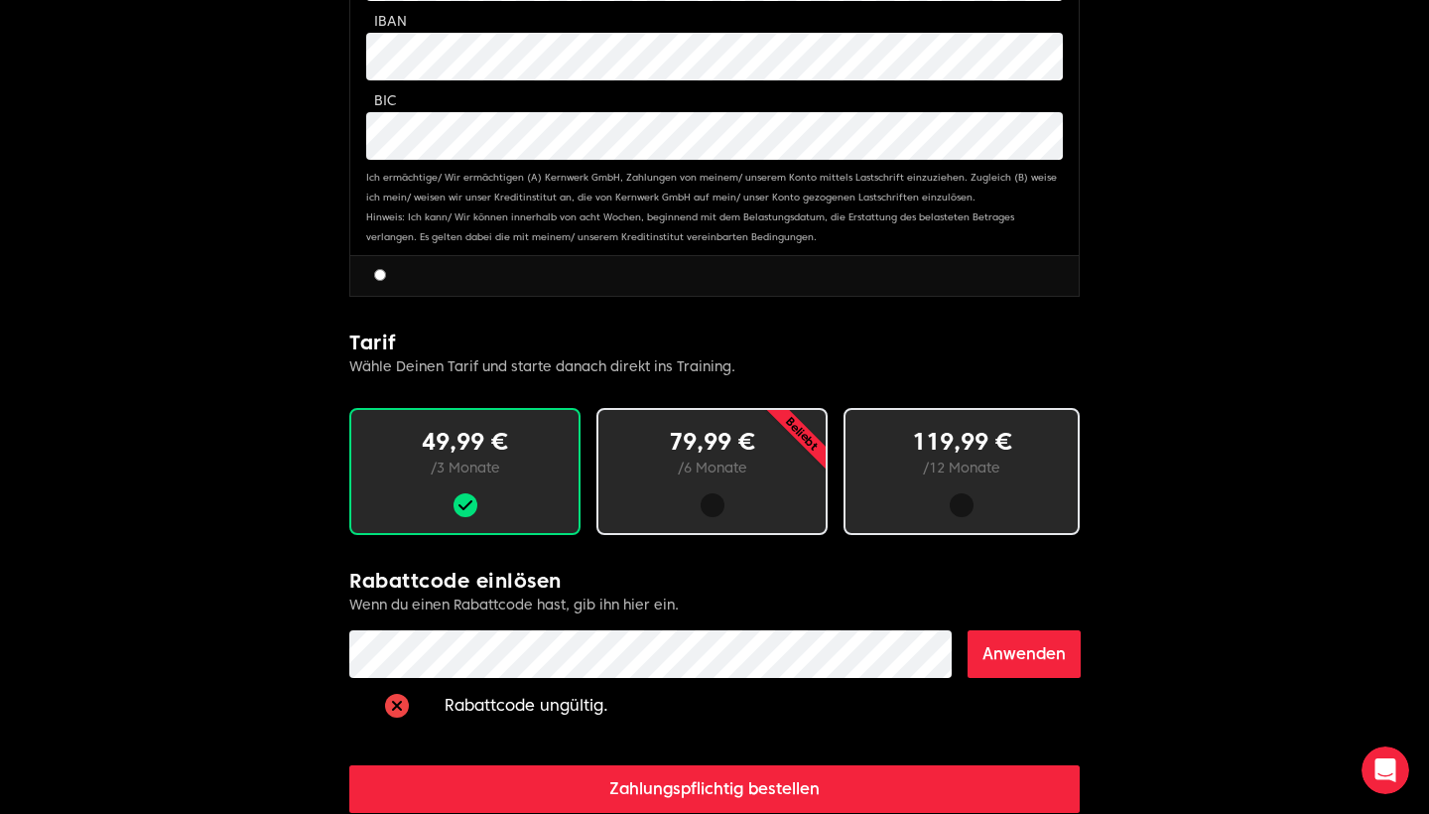
scroll to position [980, 0]
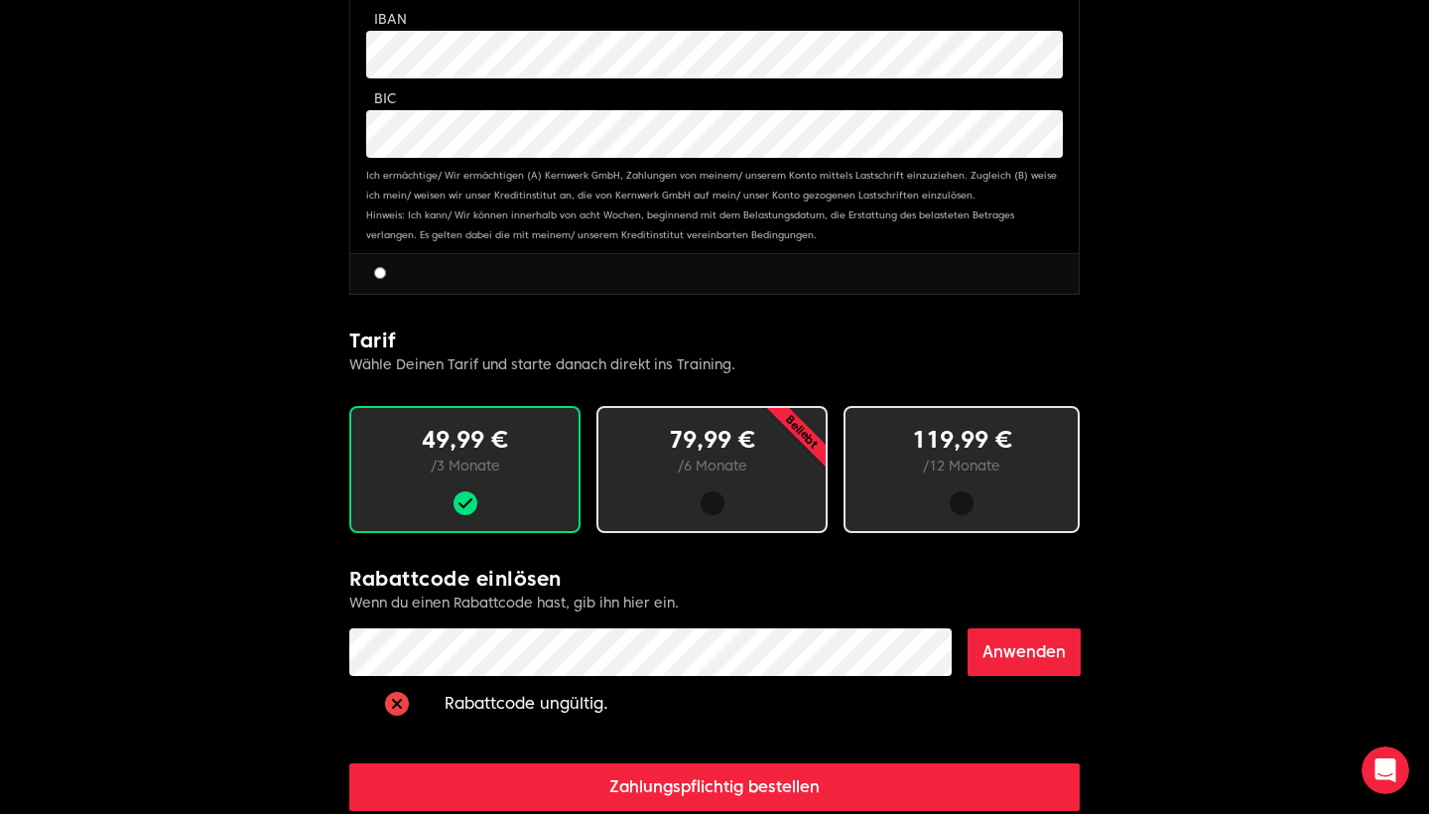
click at [773, 768] on button "Zahlungspflichtig bestellen" at bounding box center [714, 787] width 731 height 48
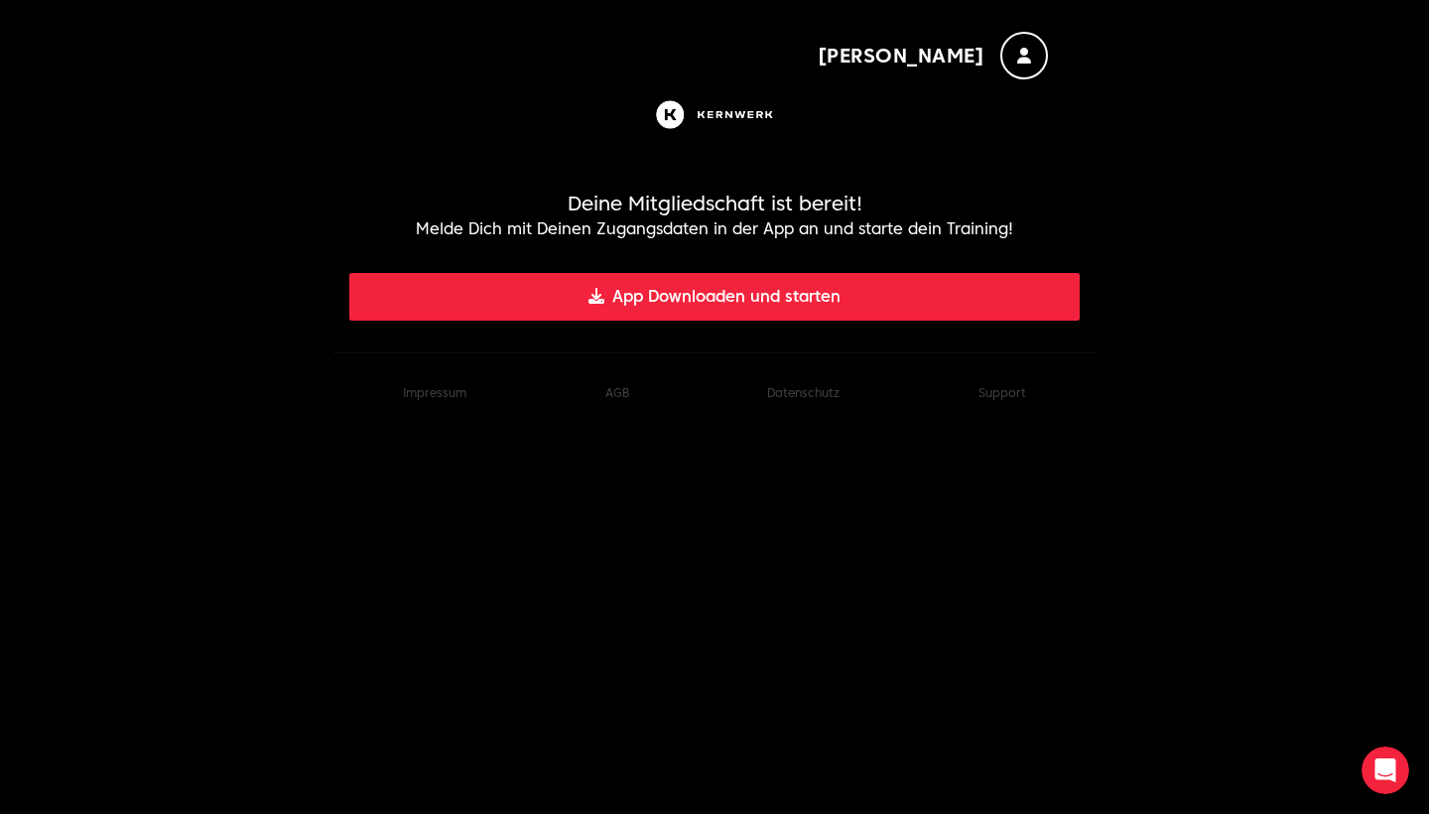
click at [723, 307] on button "App Downloaden und starten" at bounding box center [714, 297] width 731 height 48
